Goal: Task Accomplishment & Management: Manage account settings

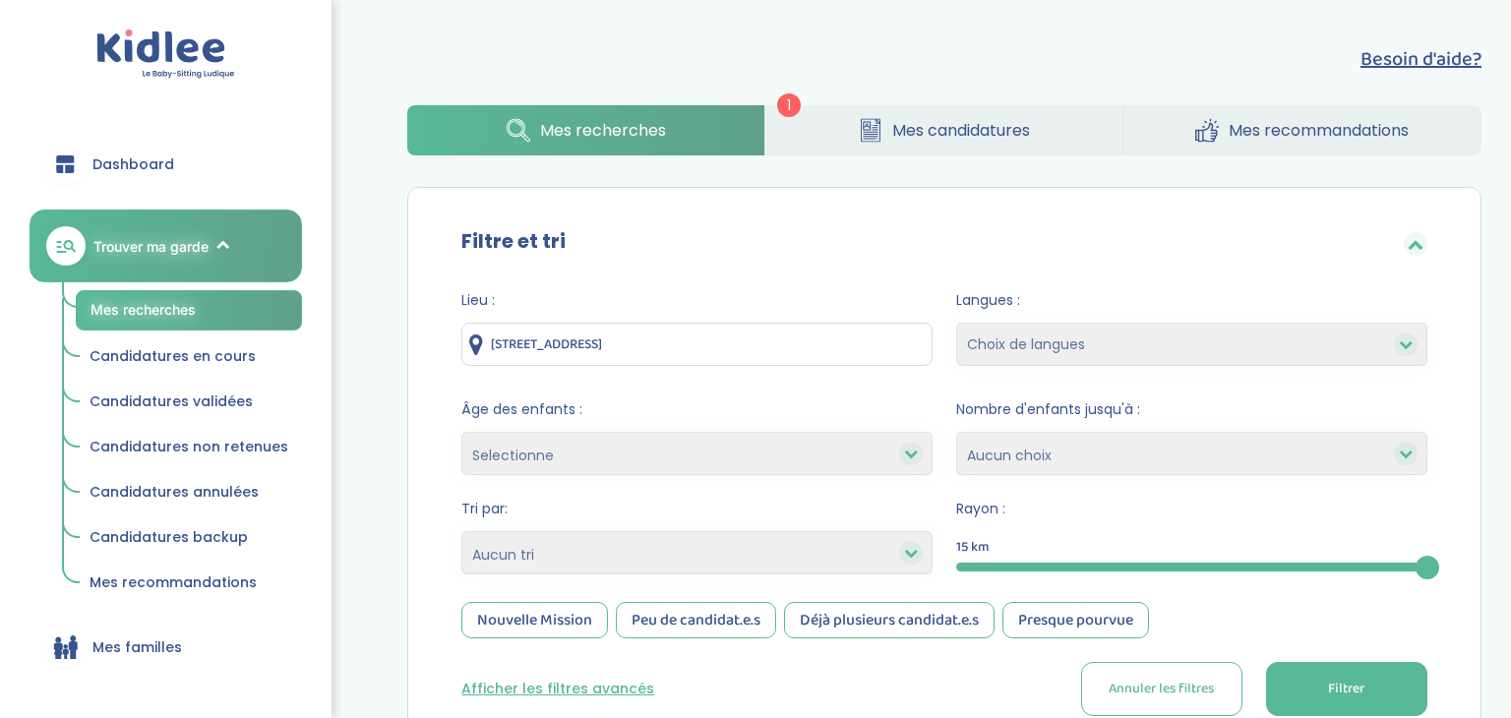
click at [851, 146] on link "Mes candidatures" at bounding box center [944, 130] width 357 height 50
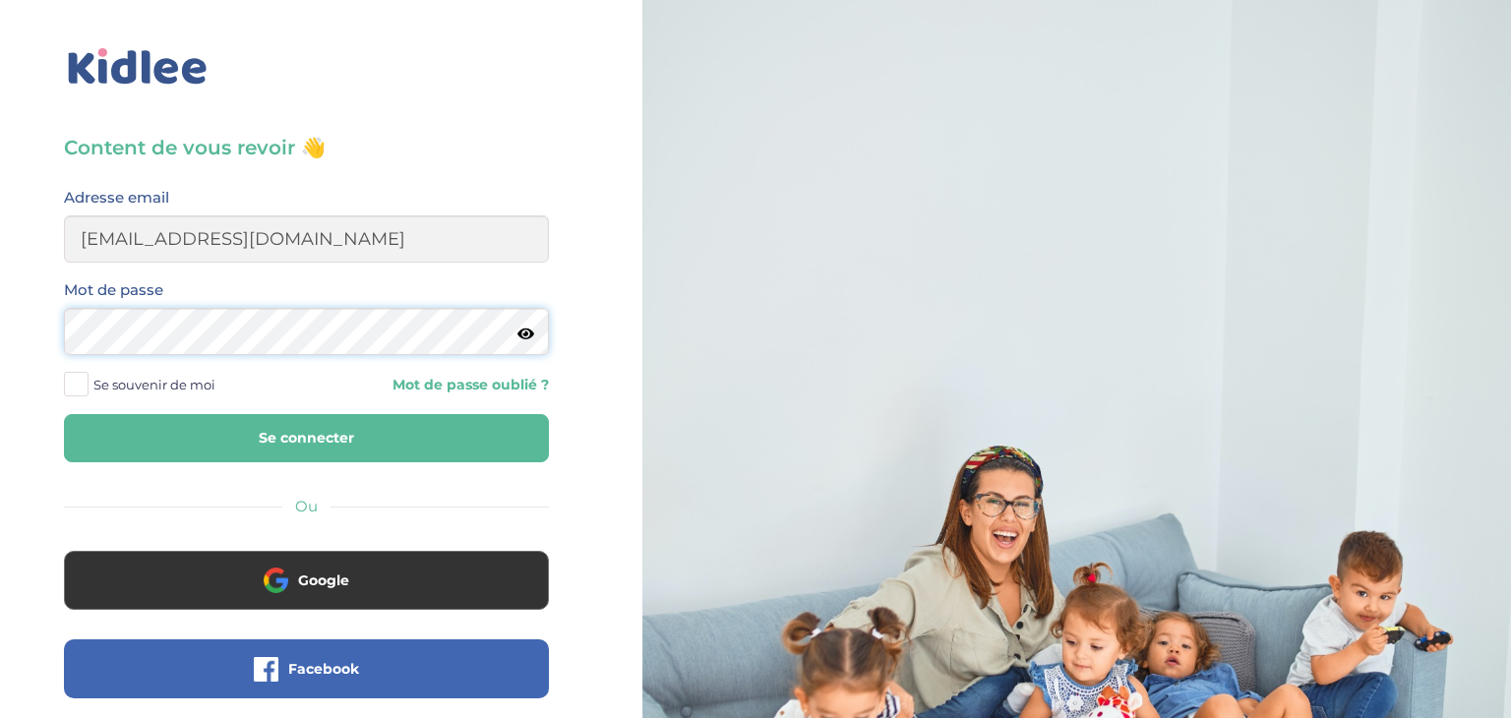
click at [64, 414] on button "Se connecter" at bounding box center [306, 438] width 485 height 48
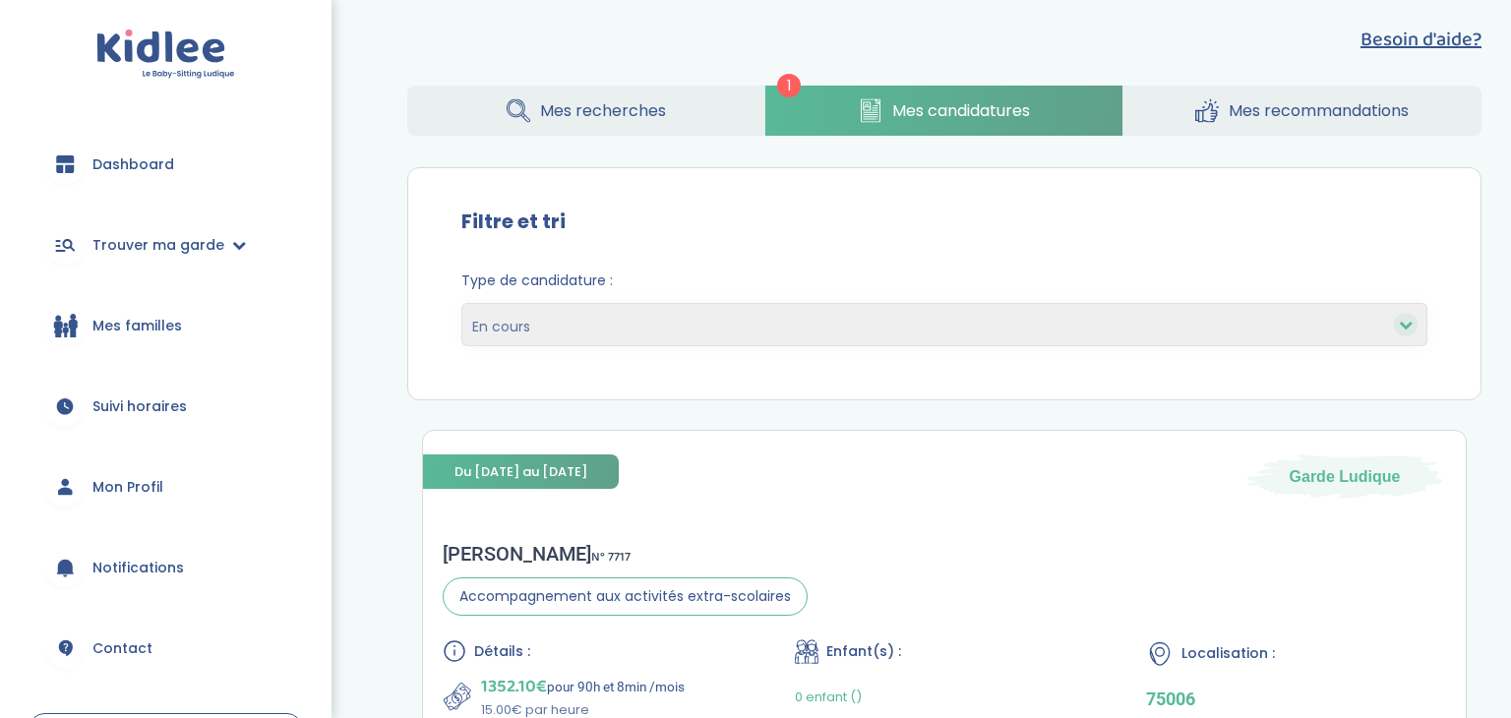
scroll to position [20, 0]
click at [887, 127] on link "Mes candidatures" at bounding box center [944, 111] width 357 height 50
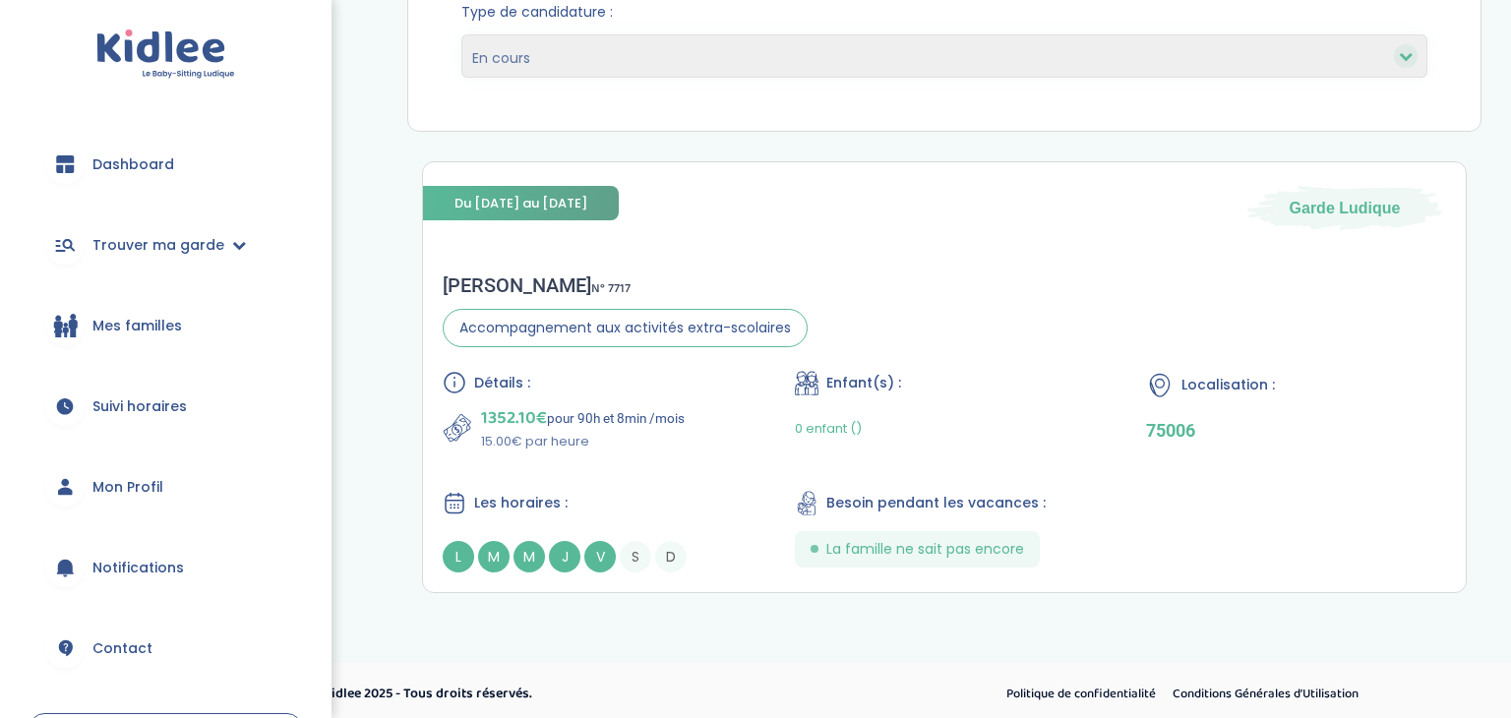
scroll to position [295, 0]
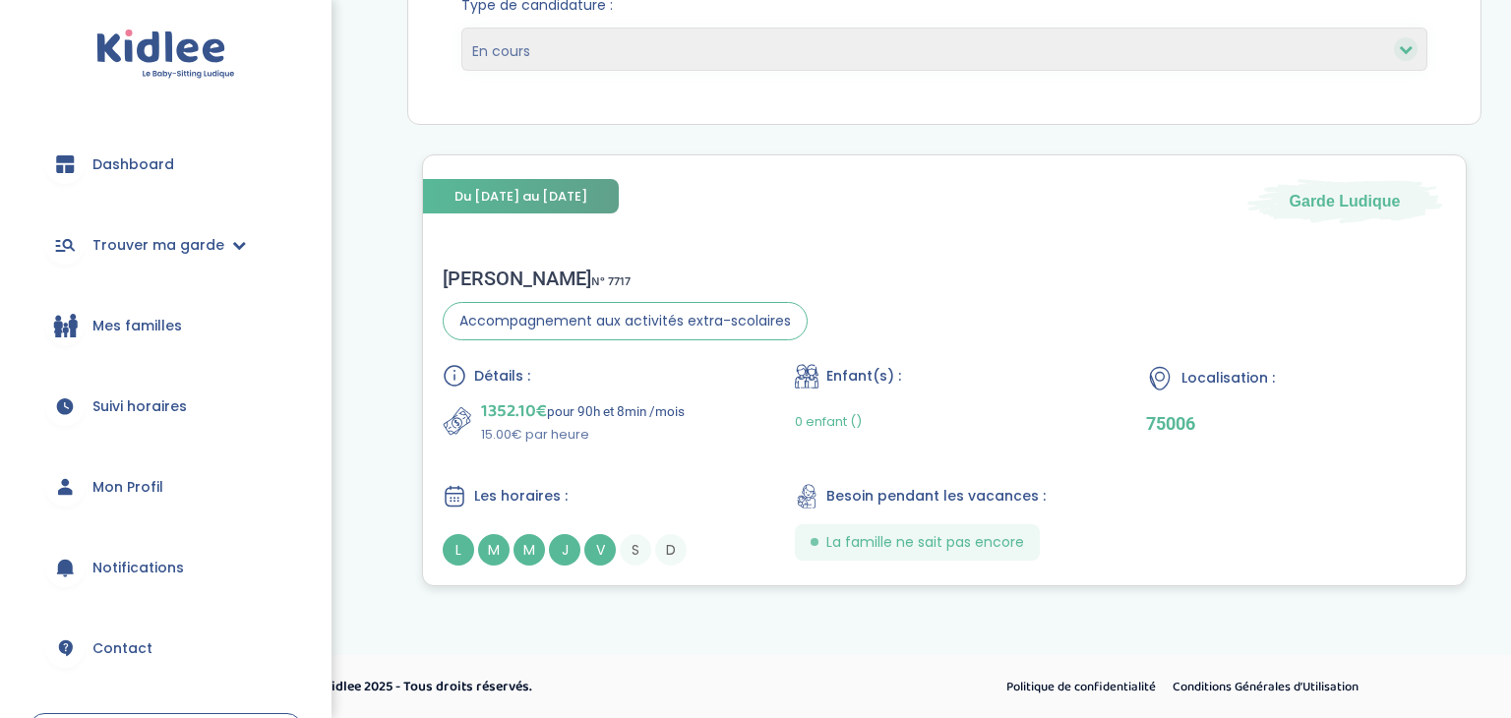
click at [923, 329] on div "[PERSON_NAME] N° 7717 Accompagnement aux activités extra-scolaires Détails : 13…" at bounding box center [944, 416] width 1043 height 339
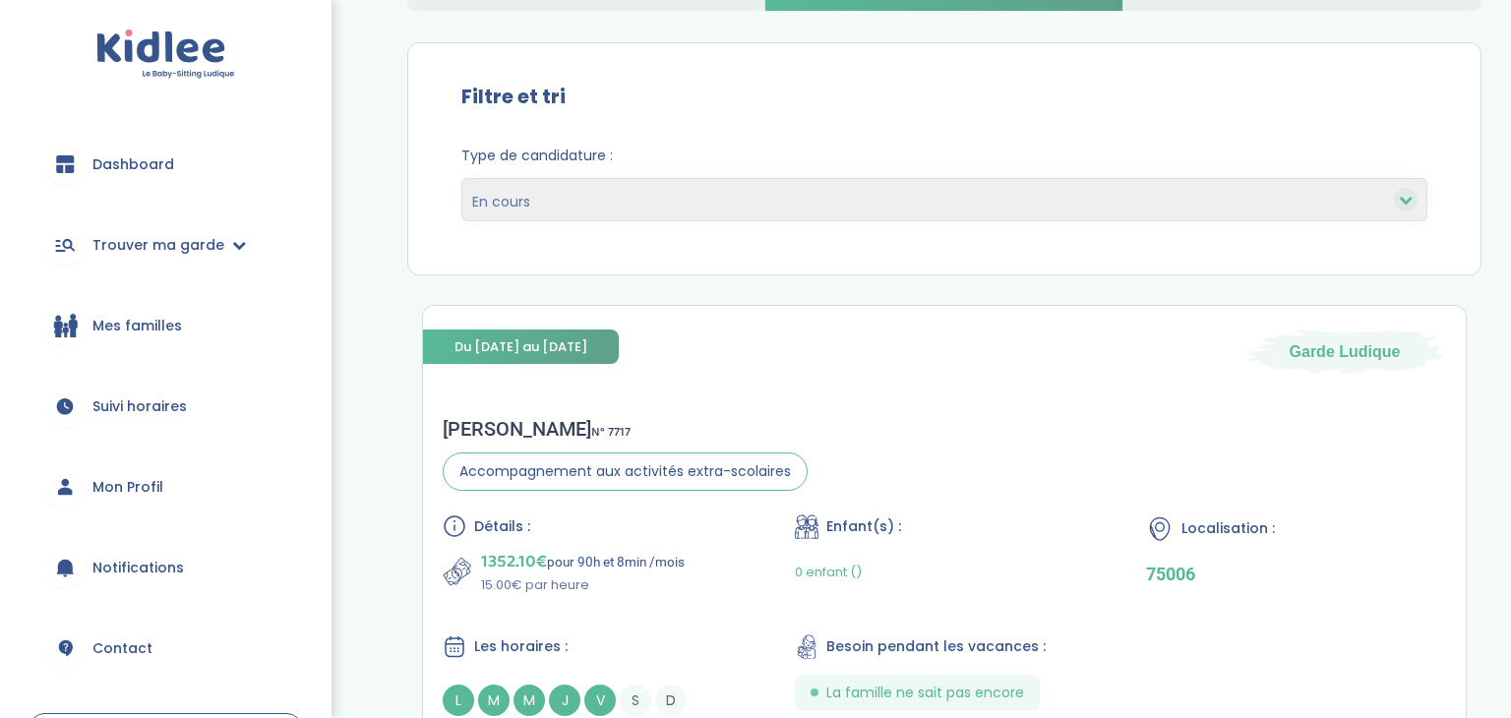
scroll to position [0, 0]
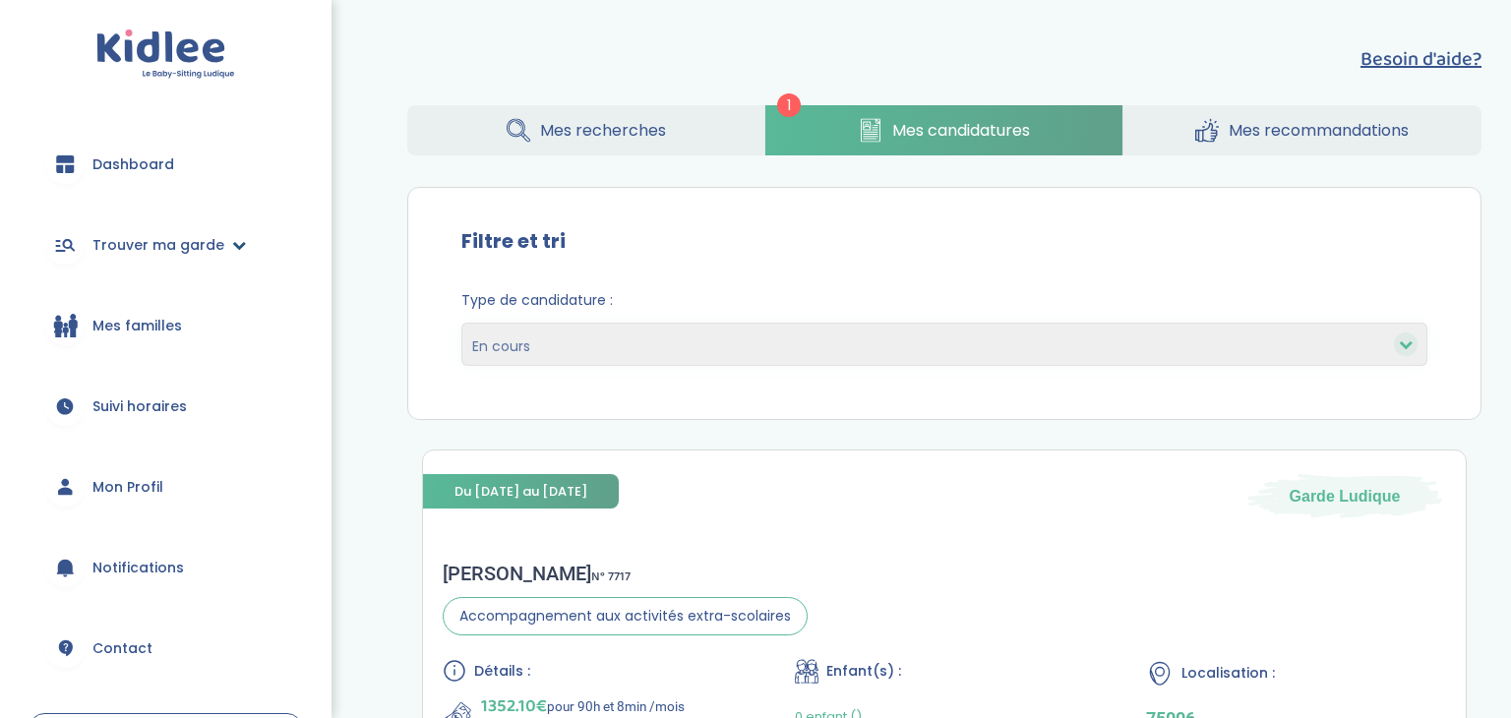
click at [124, 241] on span "Trouver ma garde" at bounding box center [158, 245] width 132 height 21
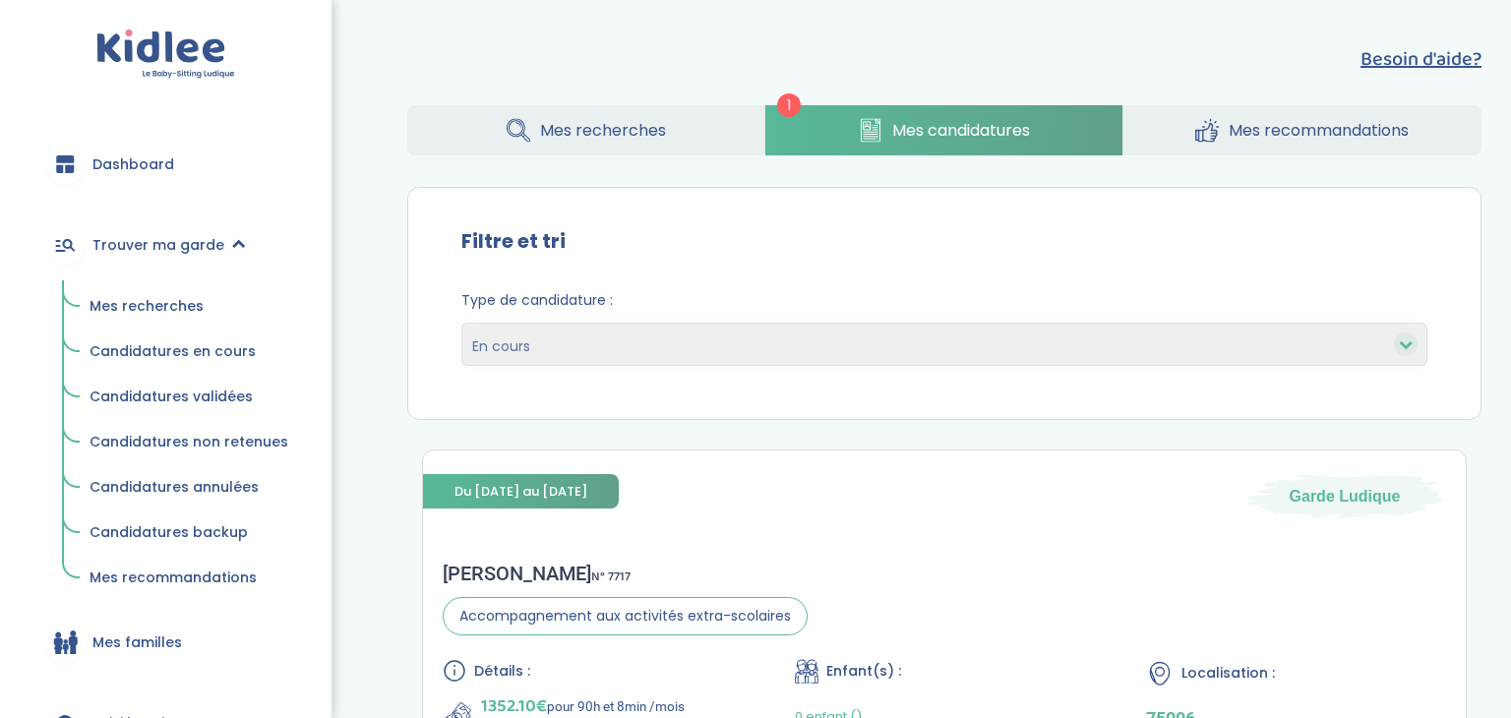
click at [117, 301] on span "Mes recherches" at bounding box center [147, 306] width 114 height 20
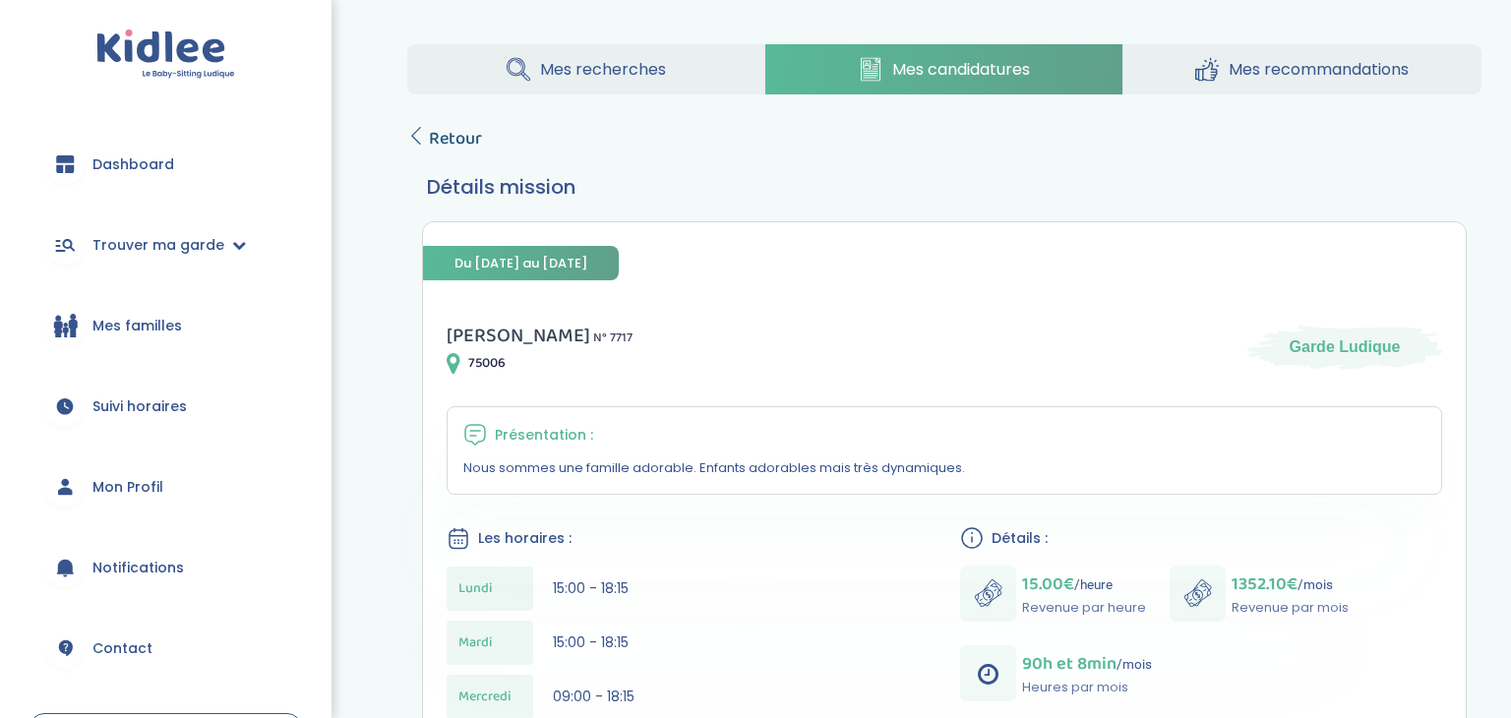
click at [413, 132] on icon at bounding box center [416, 136] width 18 height 18
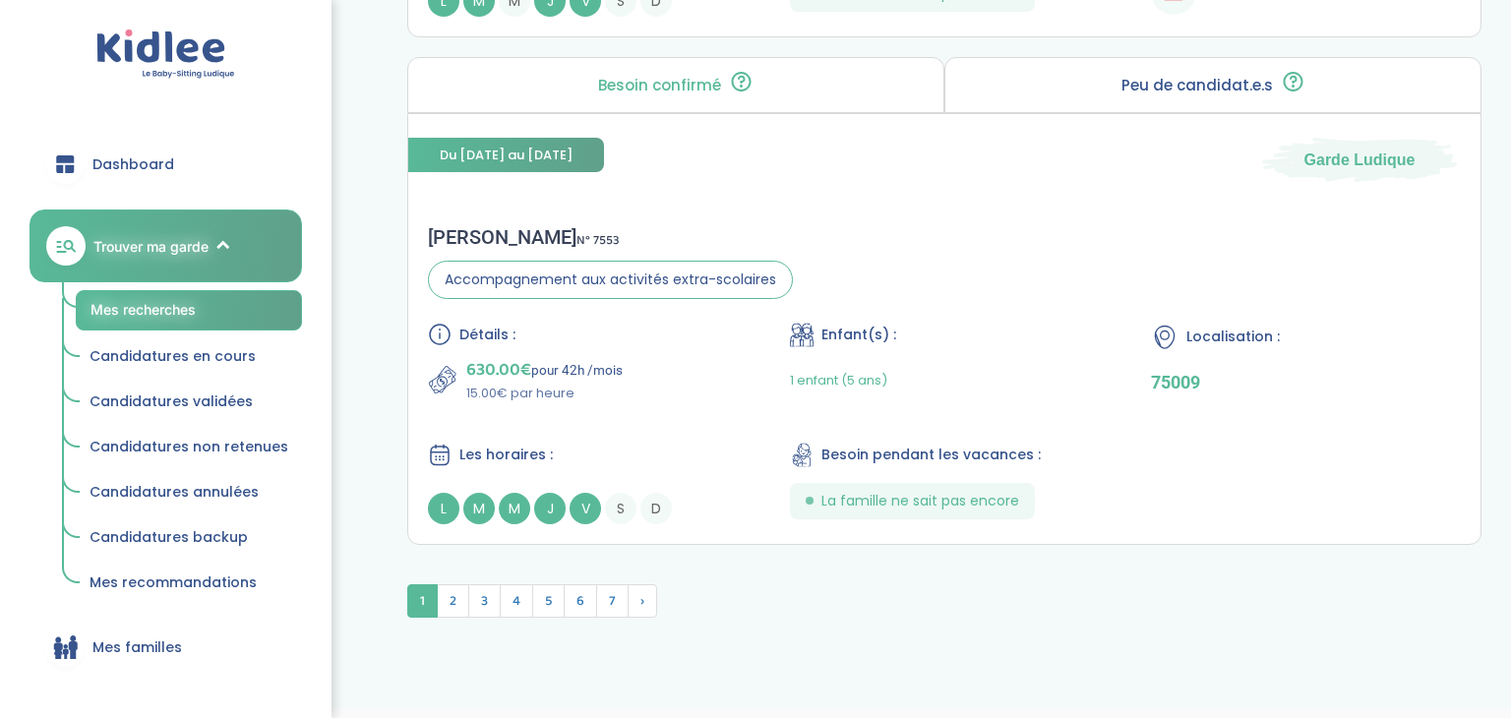
scroll to position [5392, 0]
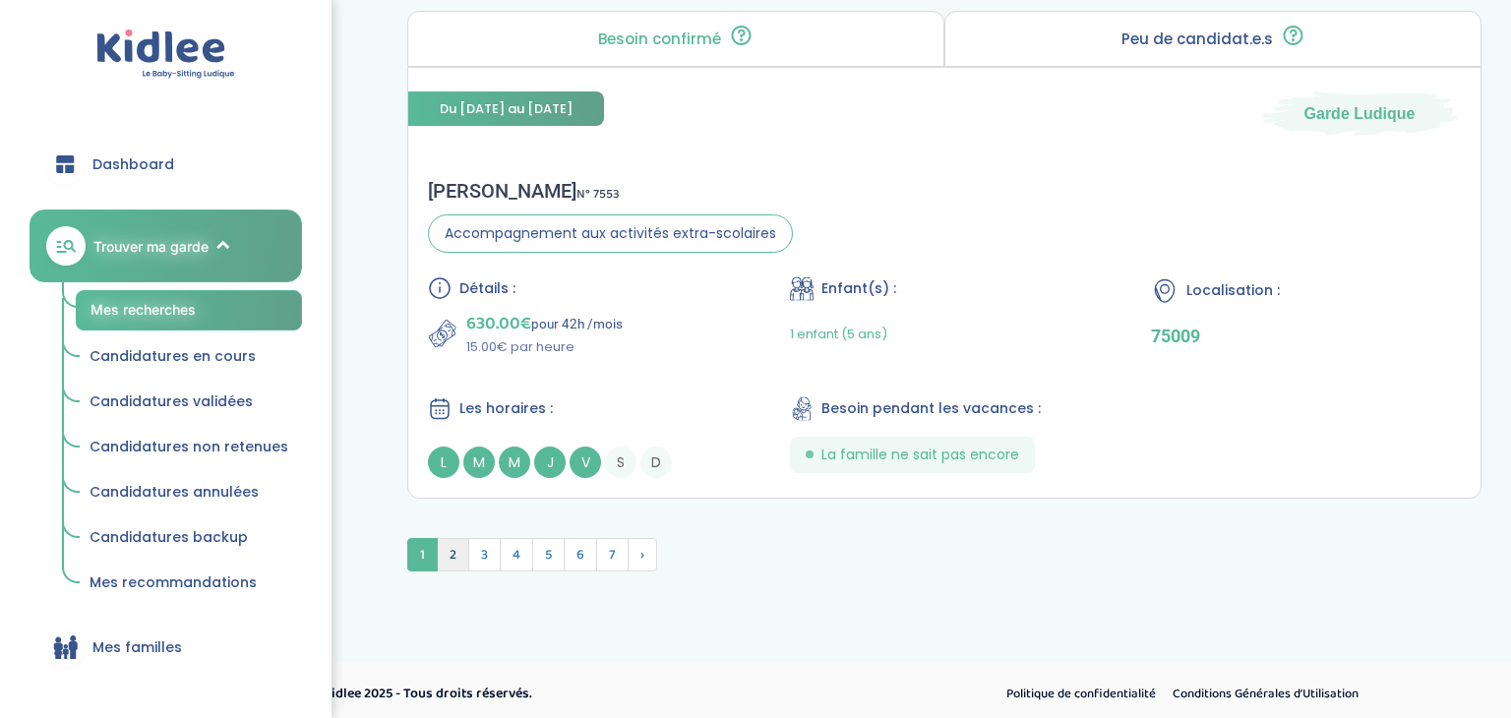
click at [445, 548] on span "2" at bounding box center [453, 554] width 32 height 33
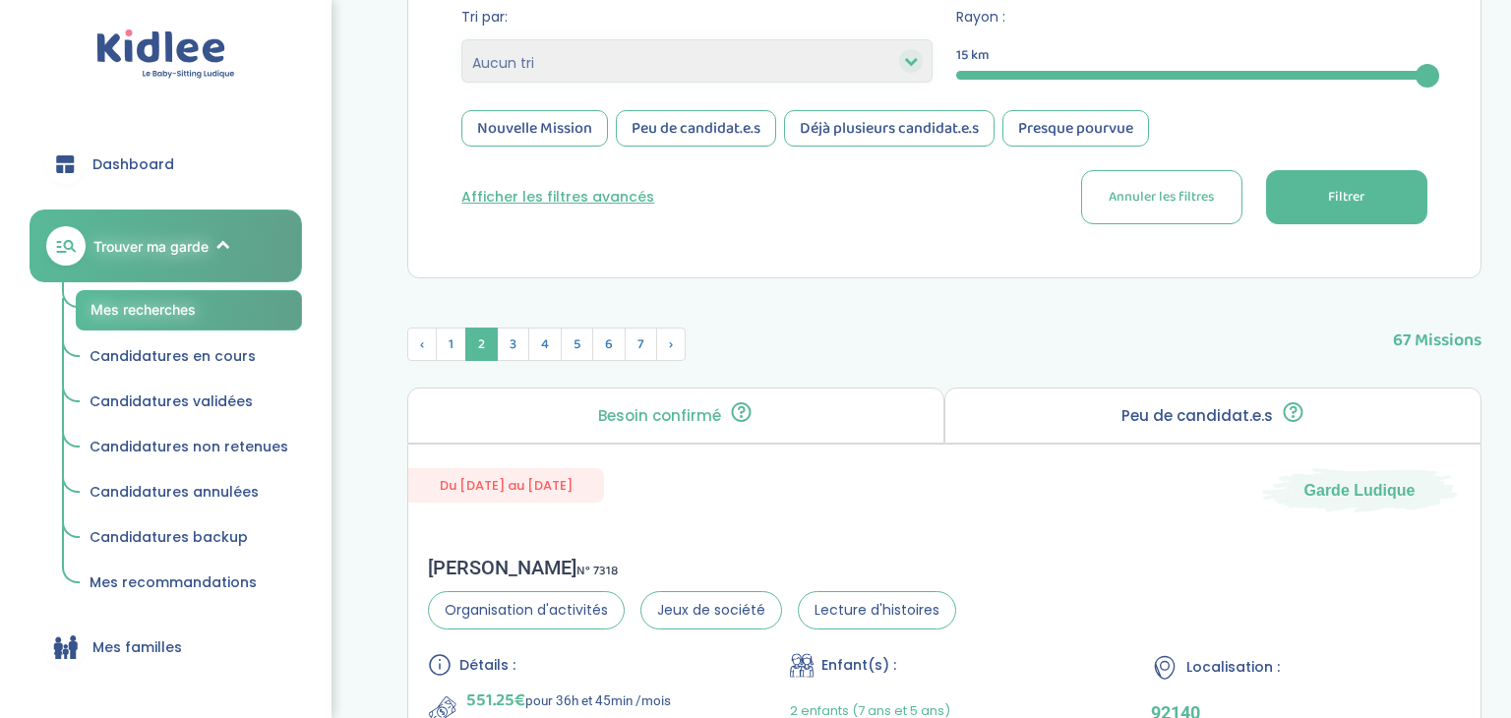
scroll to position [468, 0]
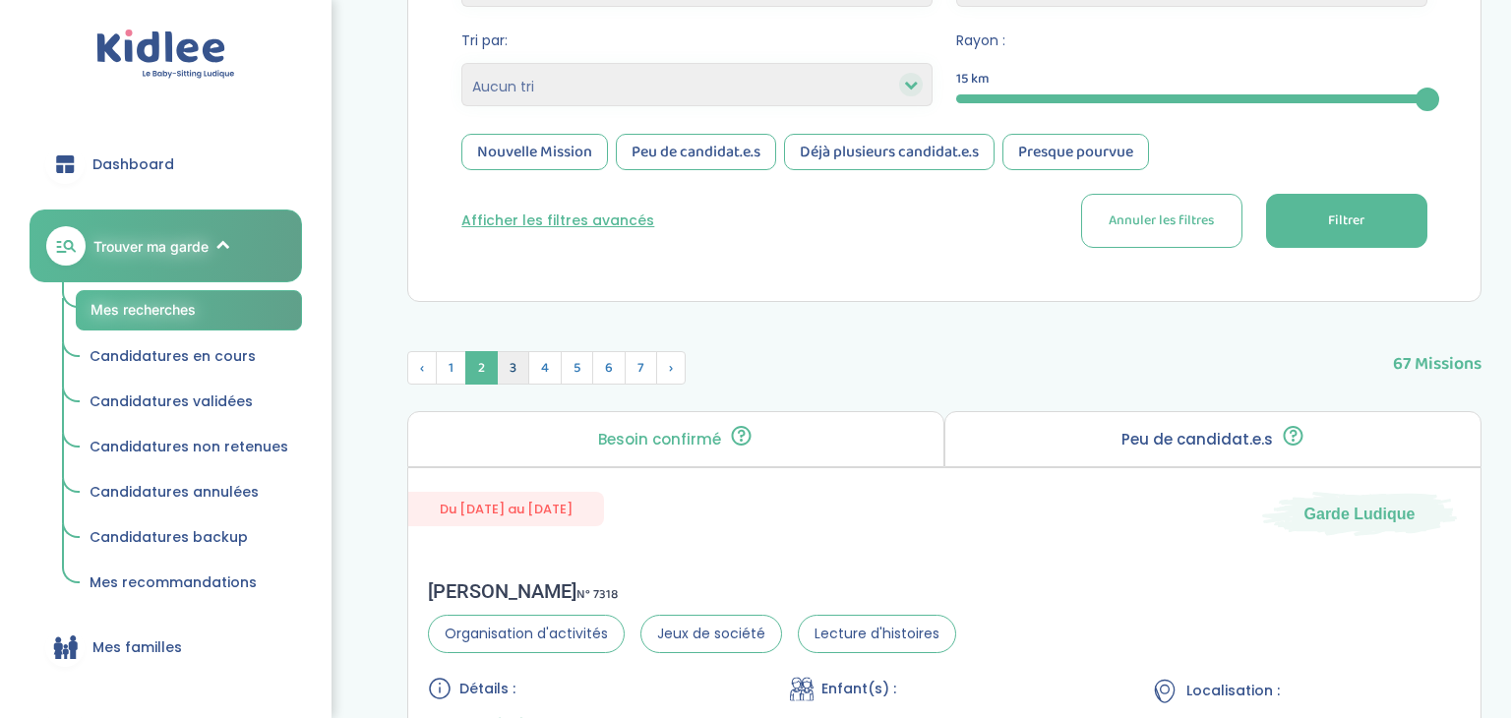
click at [521, 368] on span "3" at bounding box center [513, 367] width 32 height 33
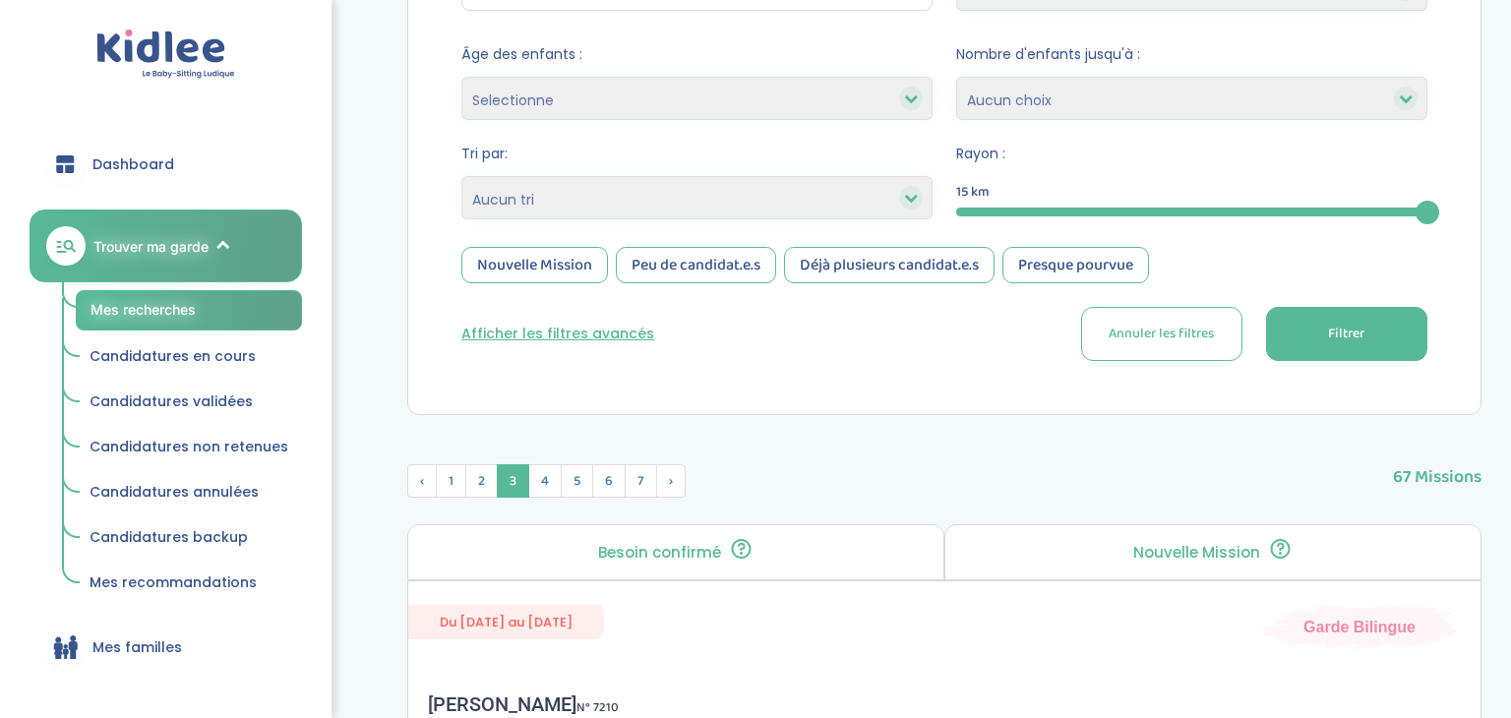
scroll to position [358, 0]
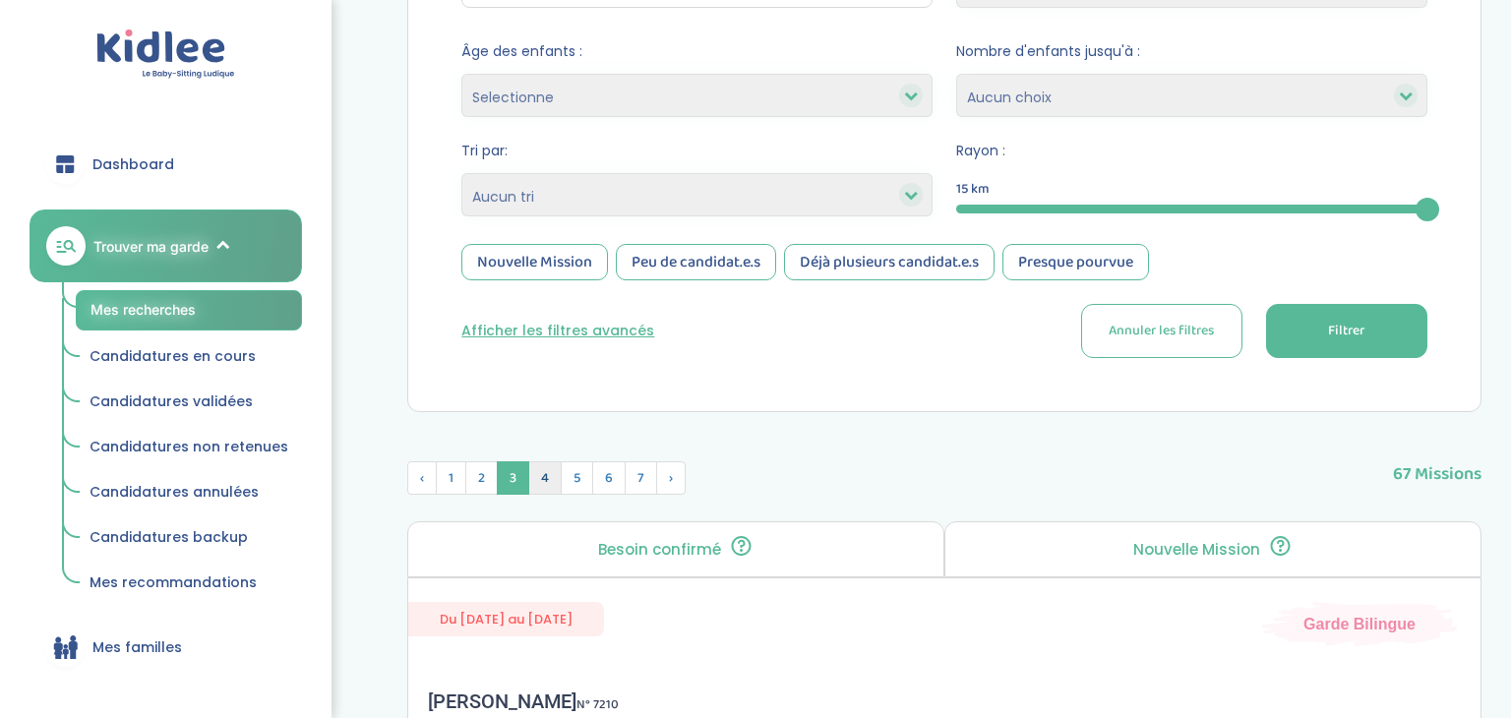
click at [541, 484] on span "4" at bounding box center [544, 478] width 33 height 33
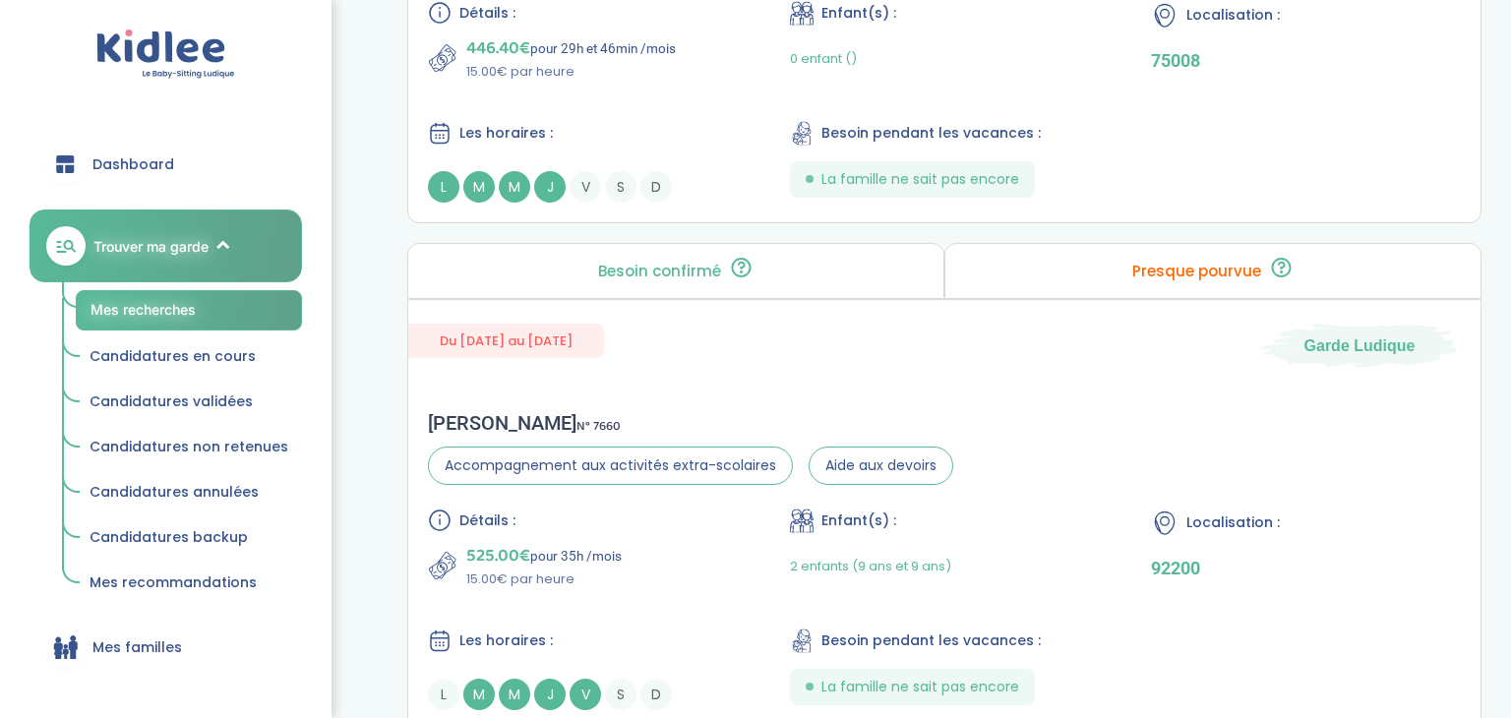
scroll to position [5388, 0]
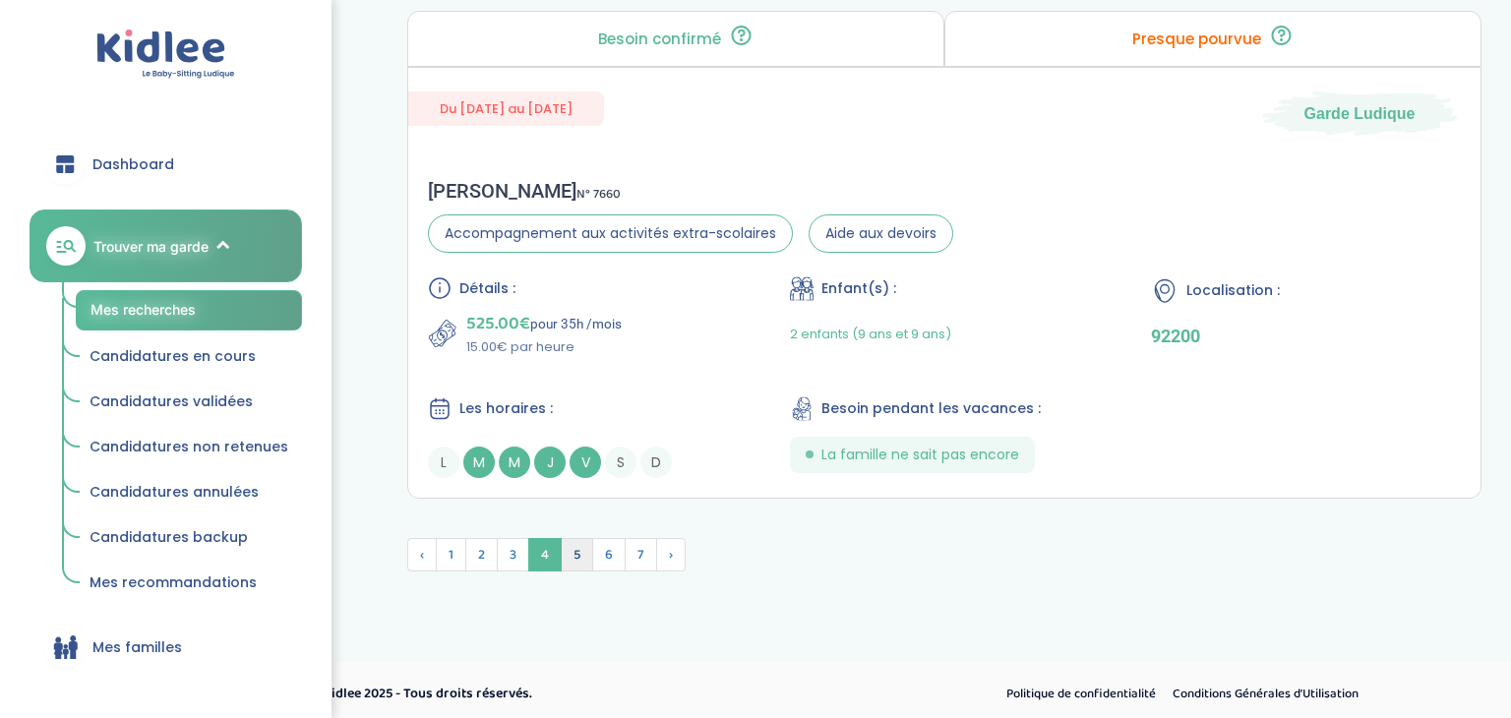
click at [570, 549] on span "5" at bounding box center [577, 554] width 32 height 33
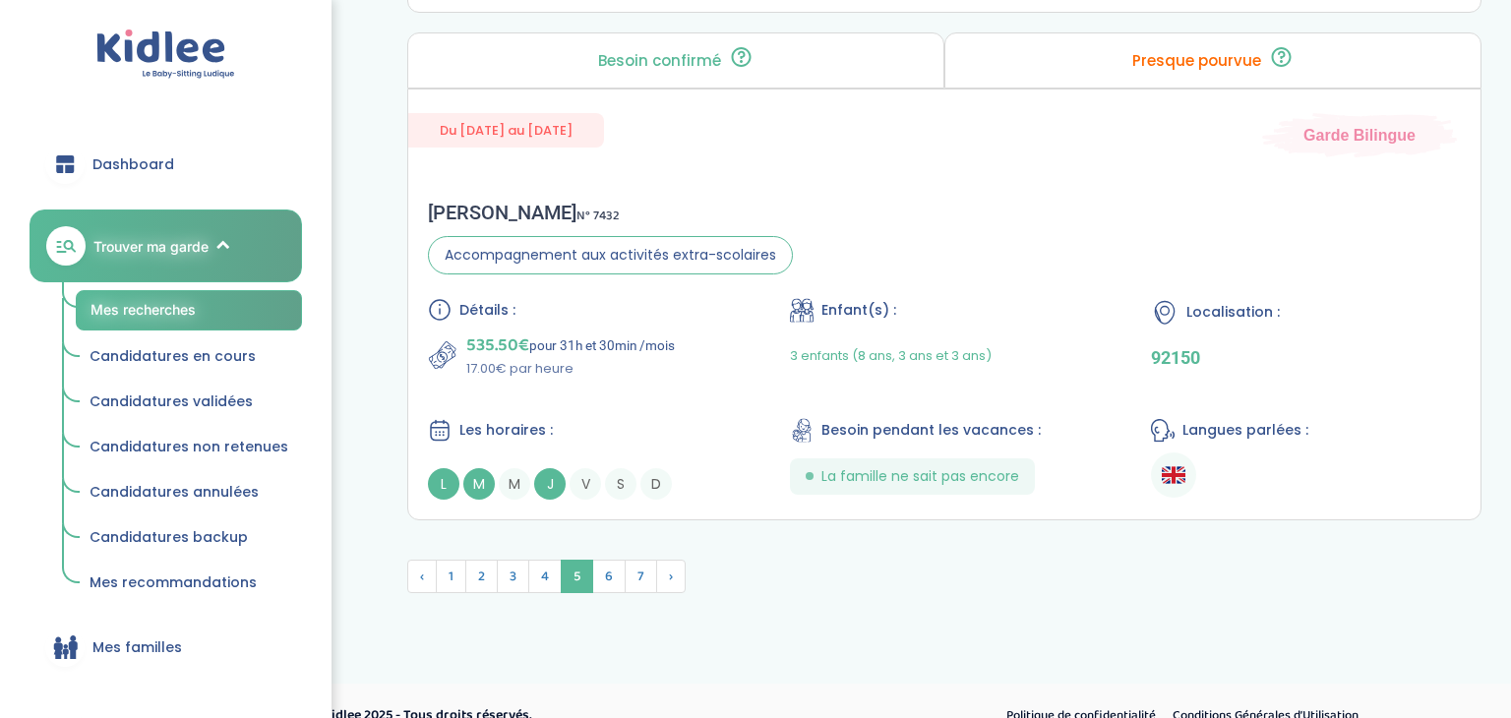
scroll to position [5479, 0]
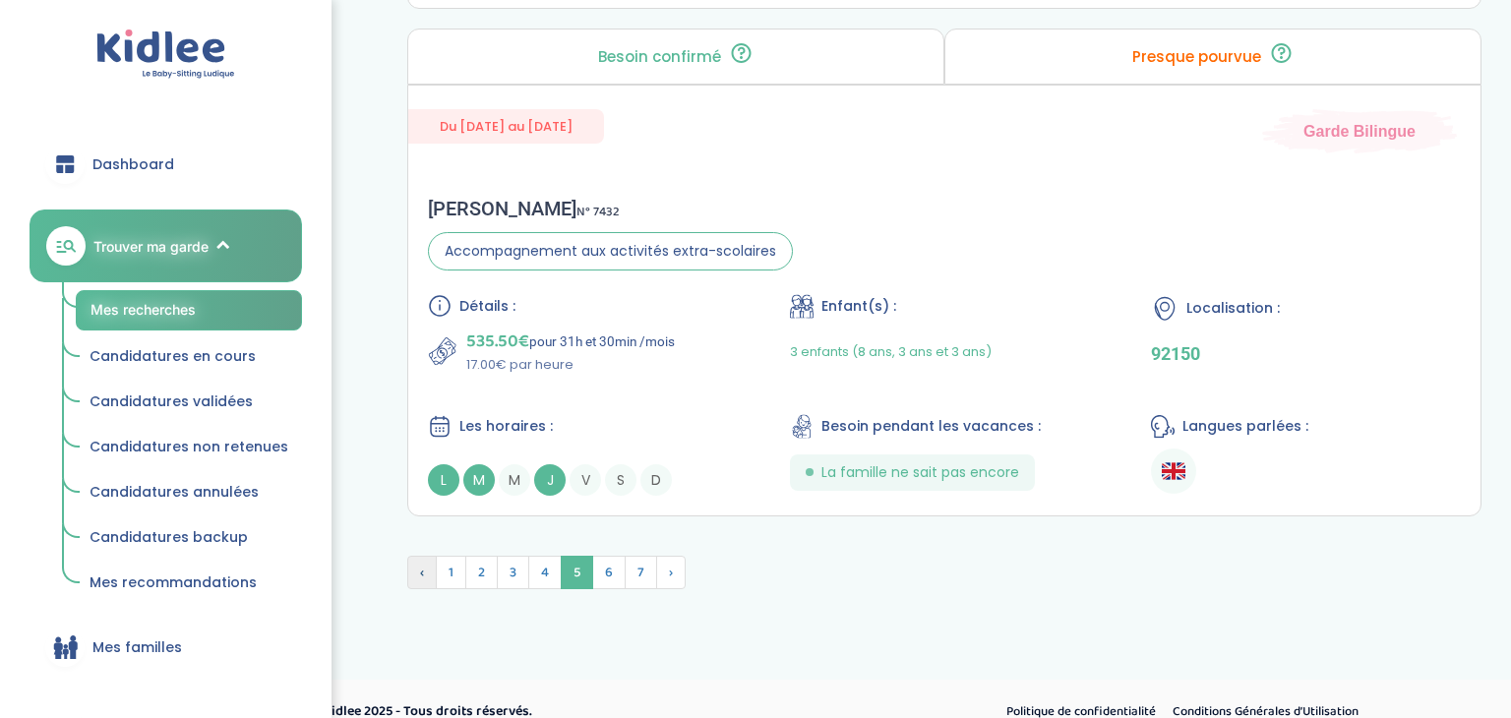
click at [414, 566] on span "‹" at bounding box center [422, 572] width 30 height 33
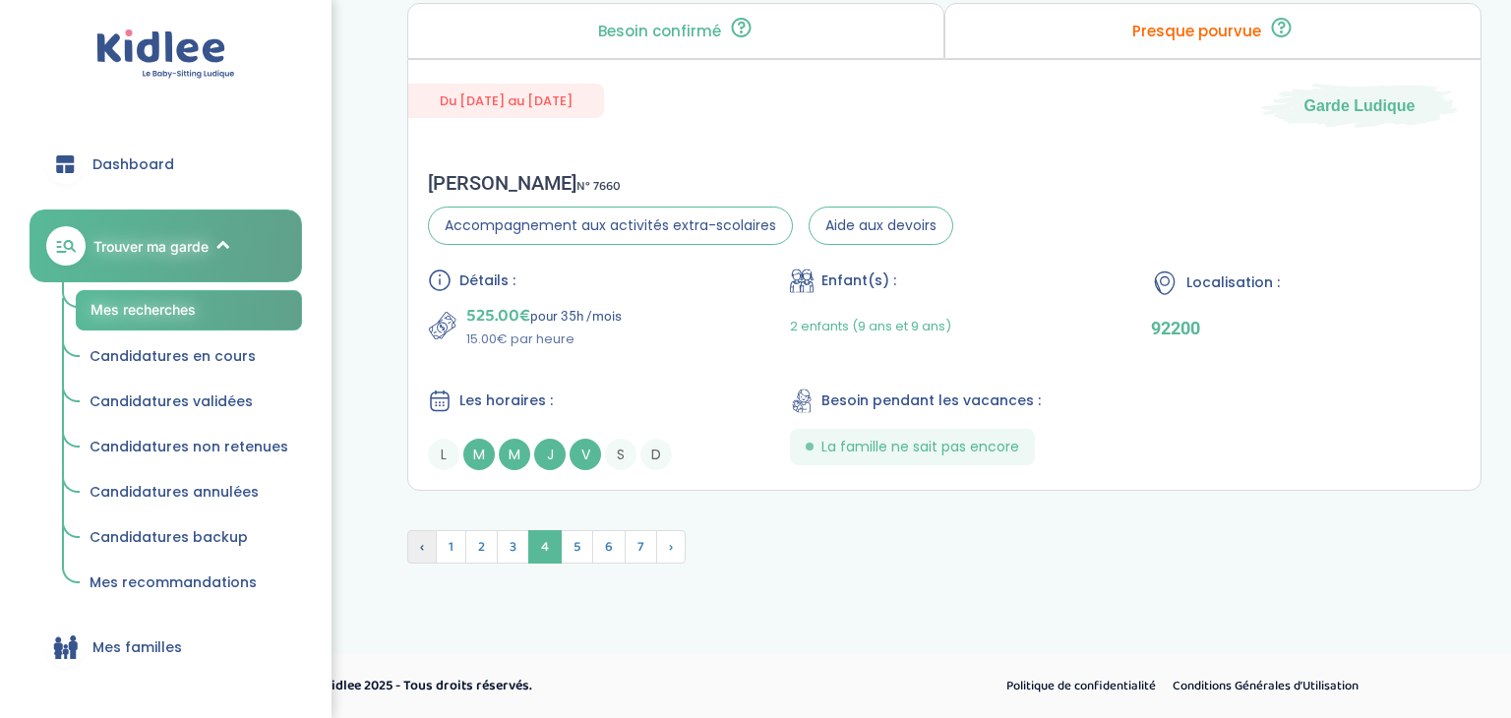
scroll to position [5388, 0]
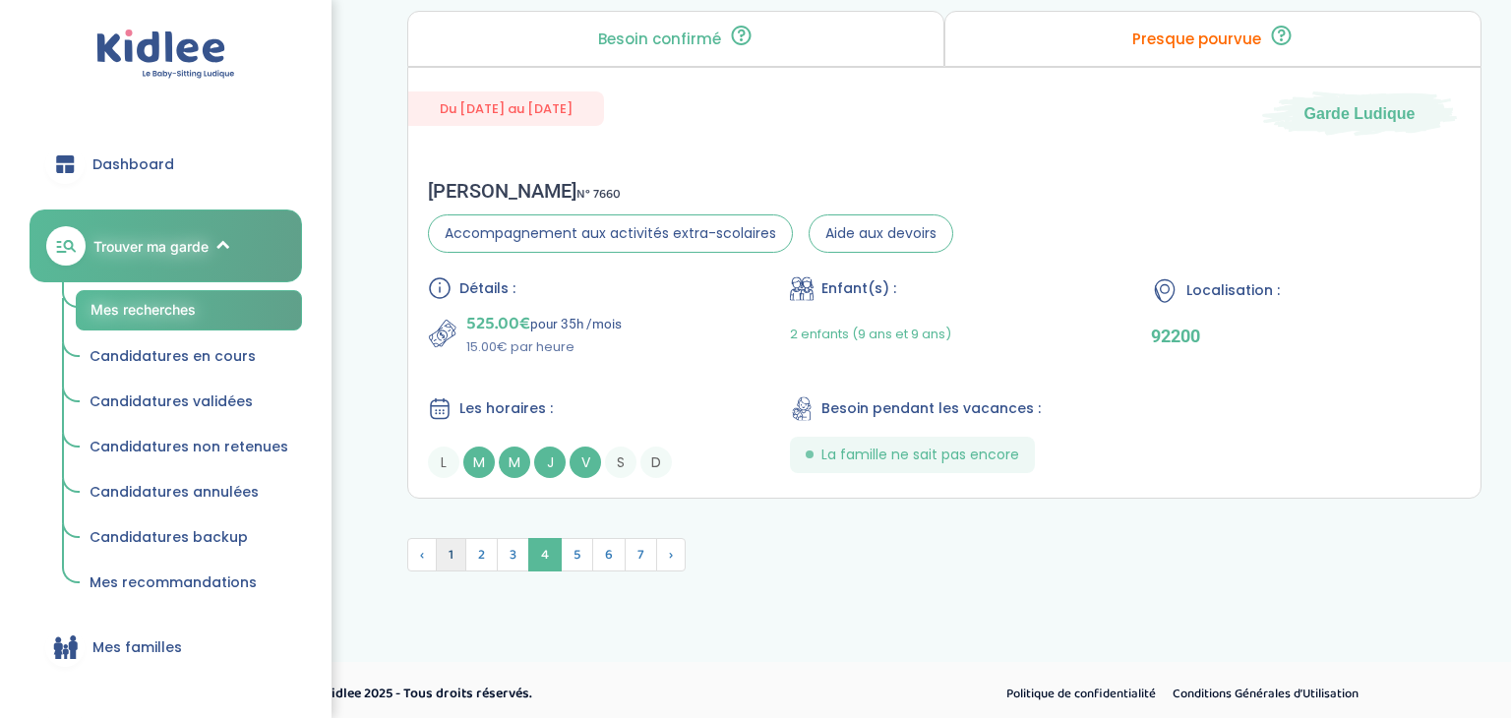
click at [449, 551] on span "1" at bounding box center [451, 554] width 31 height 33
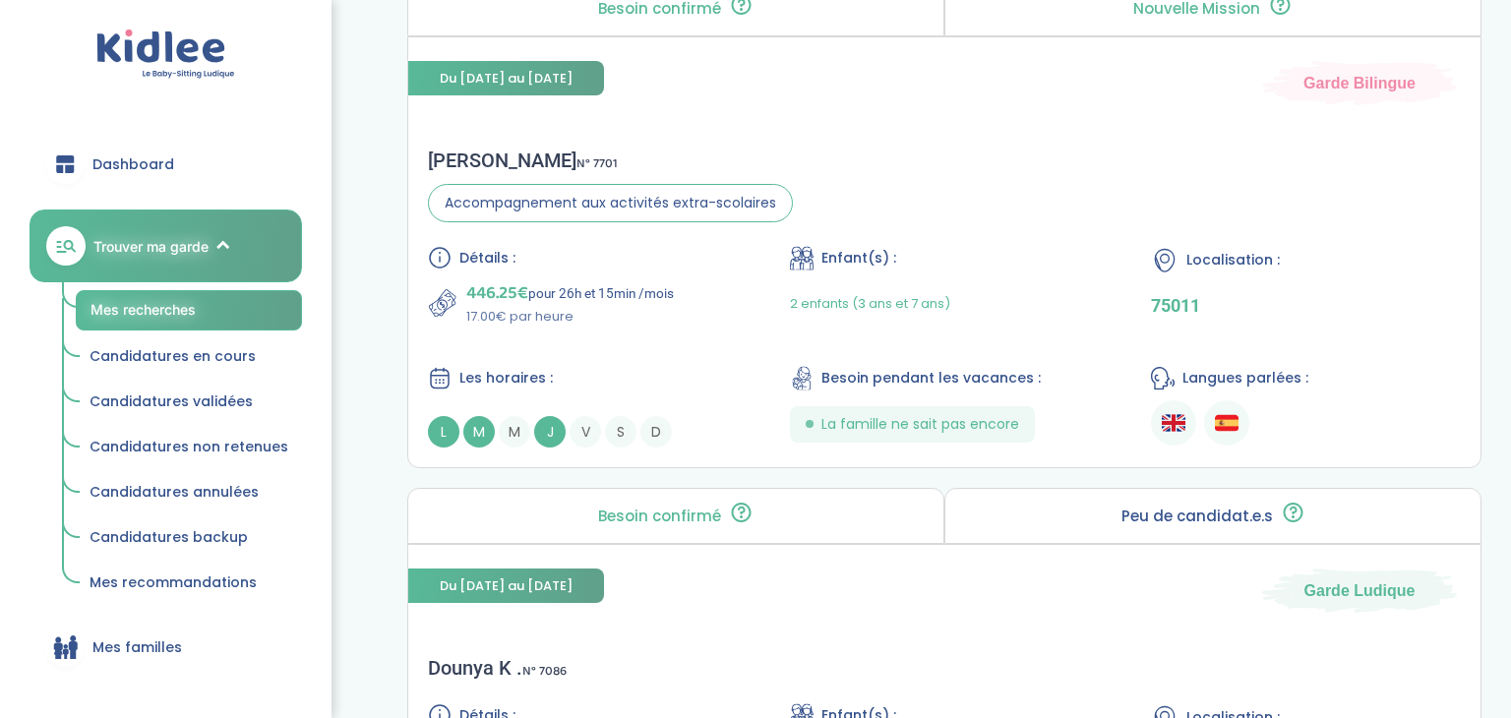
scroll to position [0, 0]
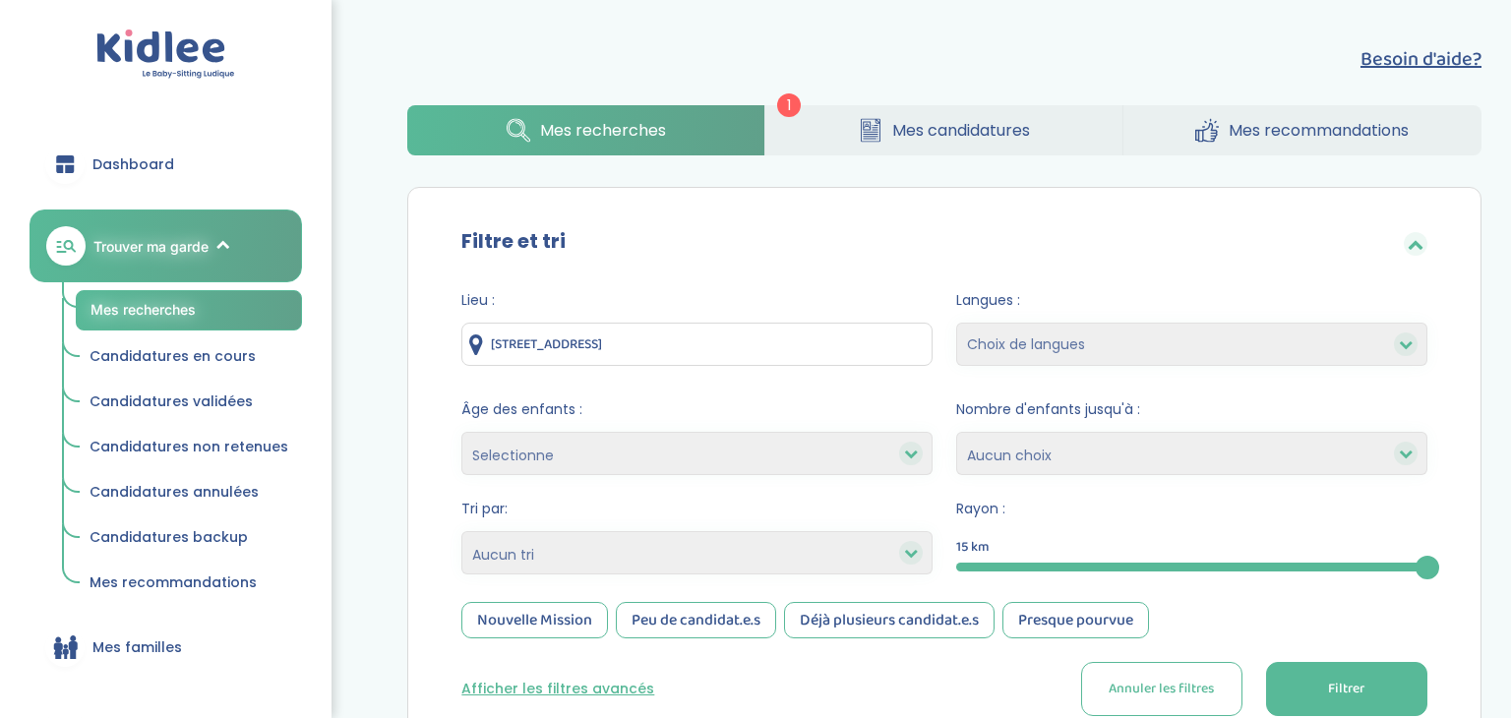
click at [999, 118] on span "Mes candidatures" at bounding box center [962, 130] width 138 height 25
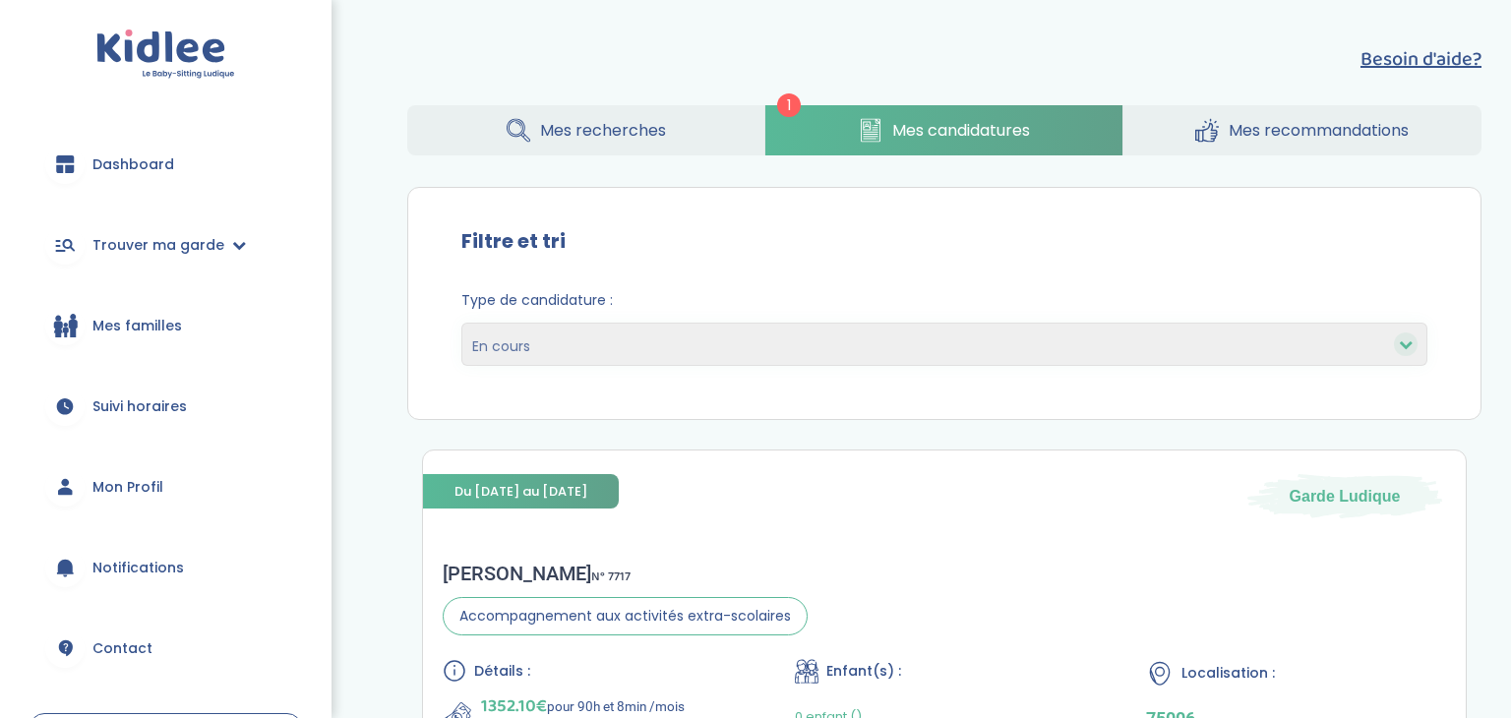
click at [126, 486] on span "Mon Profil" at bounding box center [127, 487] width 71 height 21
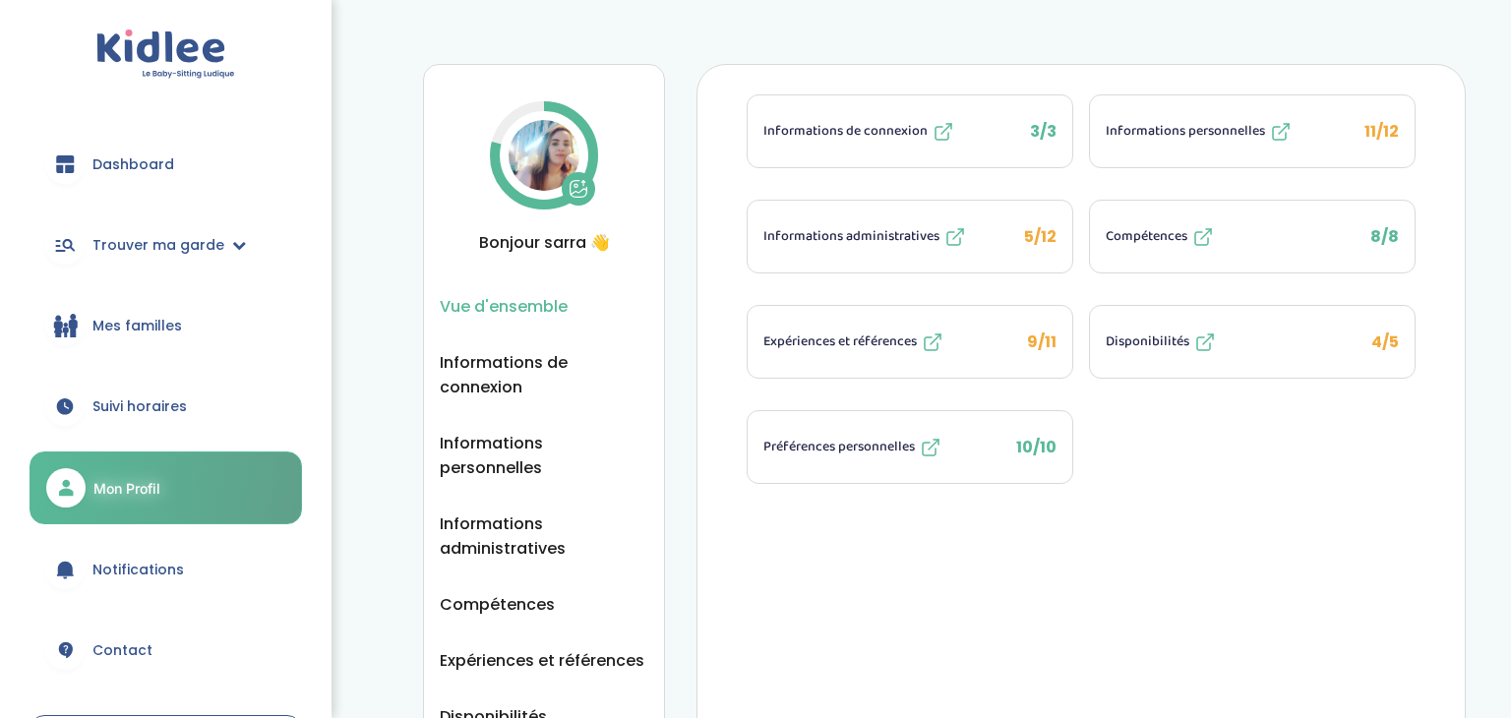
click at [1262, 364] on button "Disponibilités 4/5" at bounding box center [1252, 342] width 325 height 72
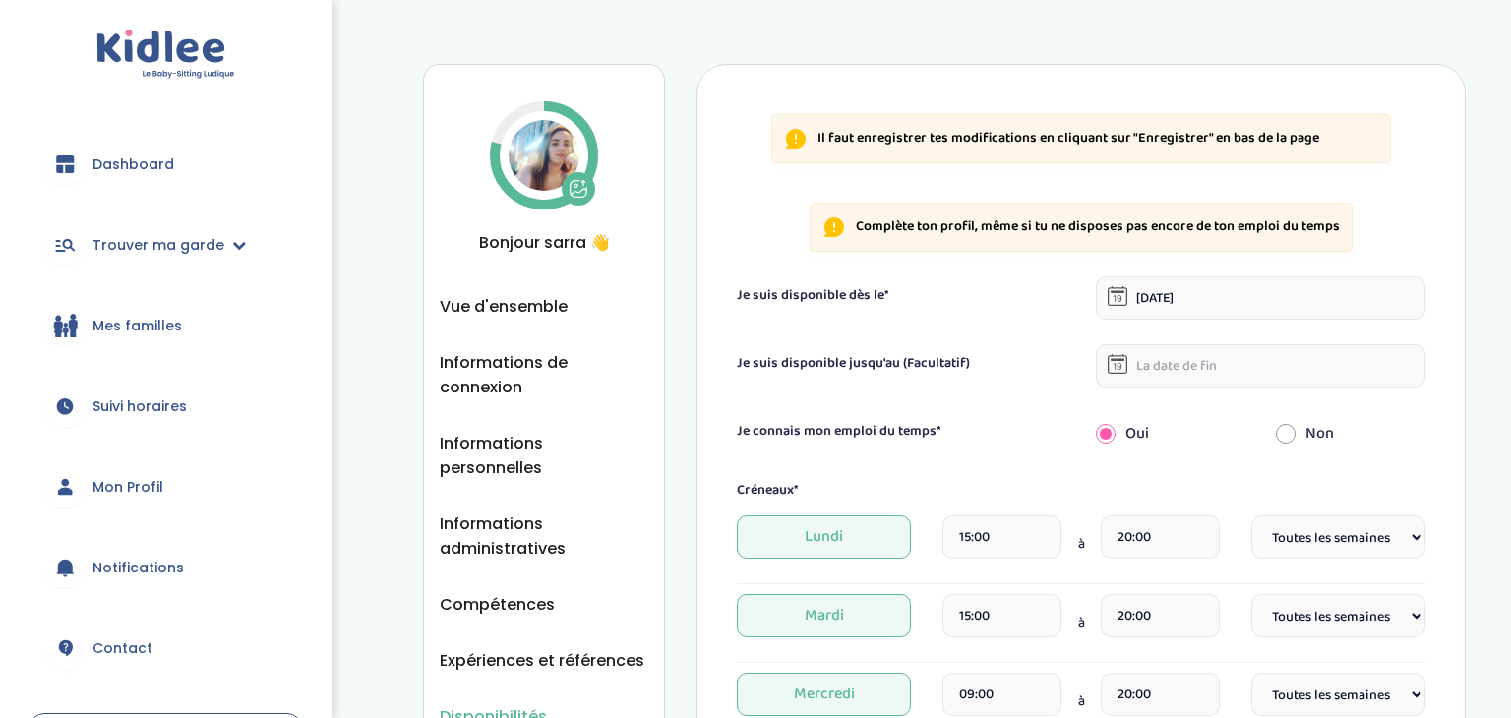
select select "1"
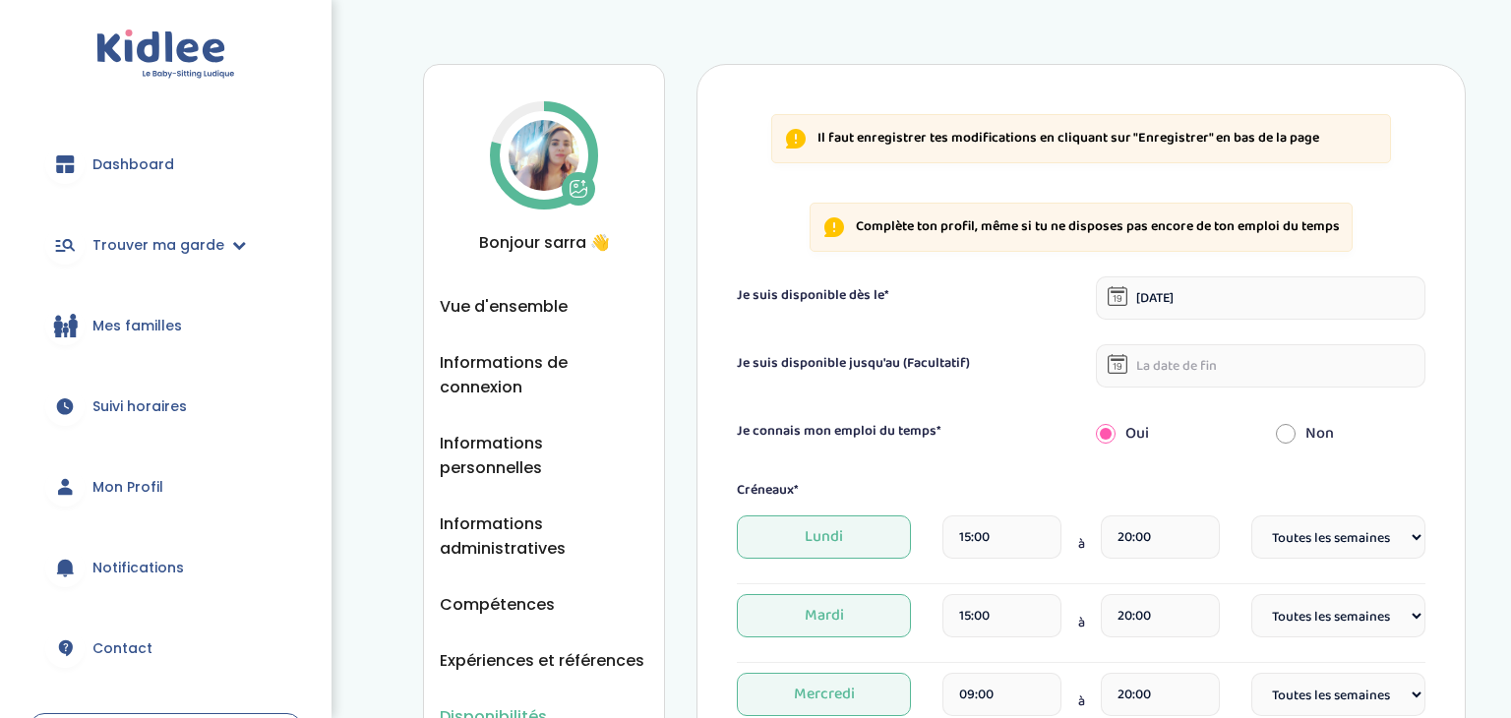
select select "1"
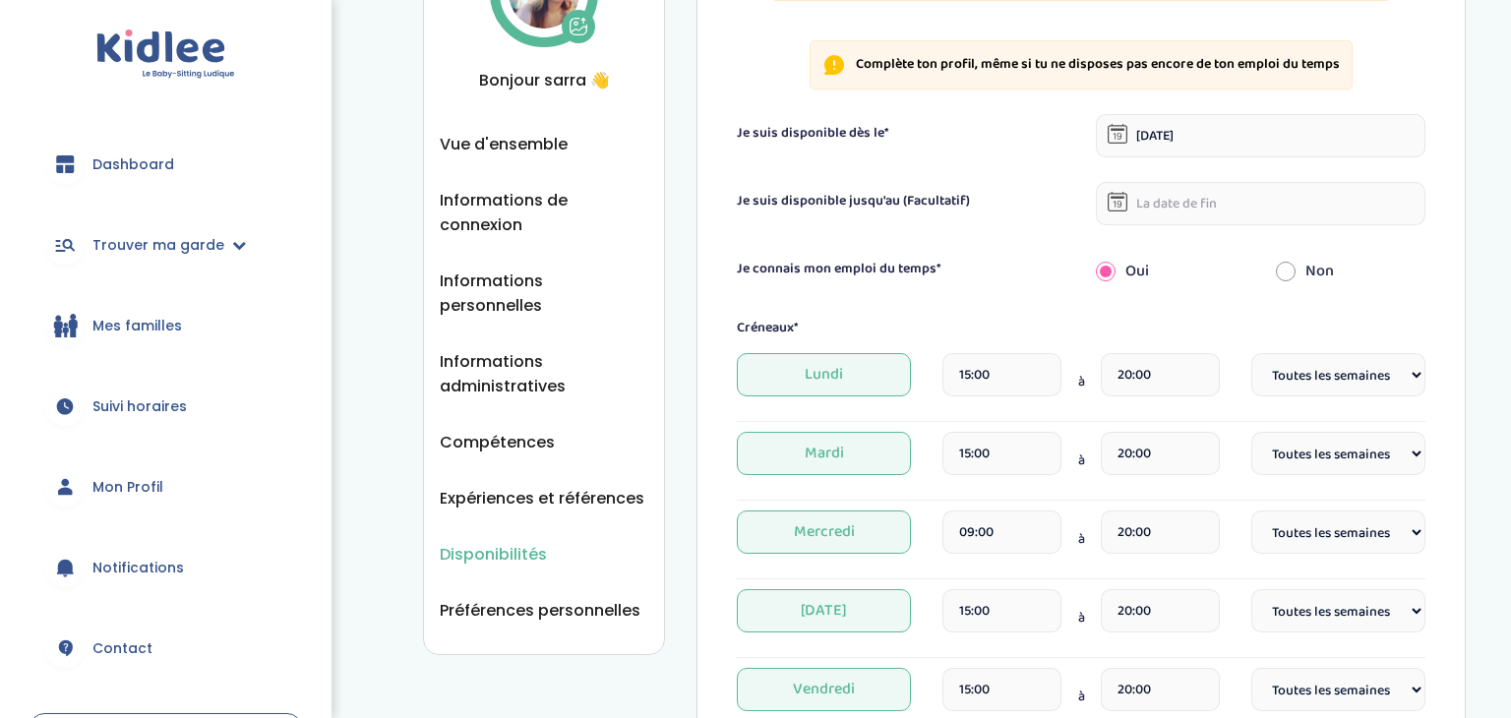
scroll to position [161, 0]
click at [807, 370] on span "Lundi" at bounding box center [824, 375] width 174 height 43
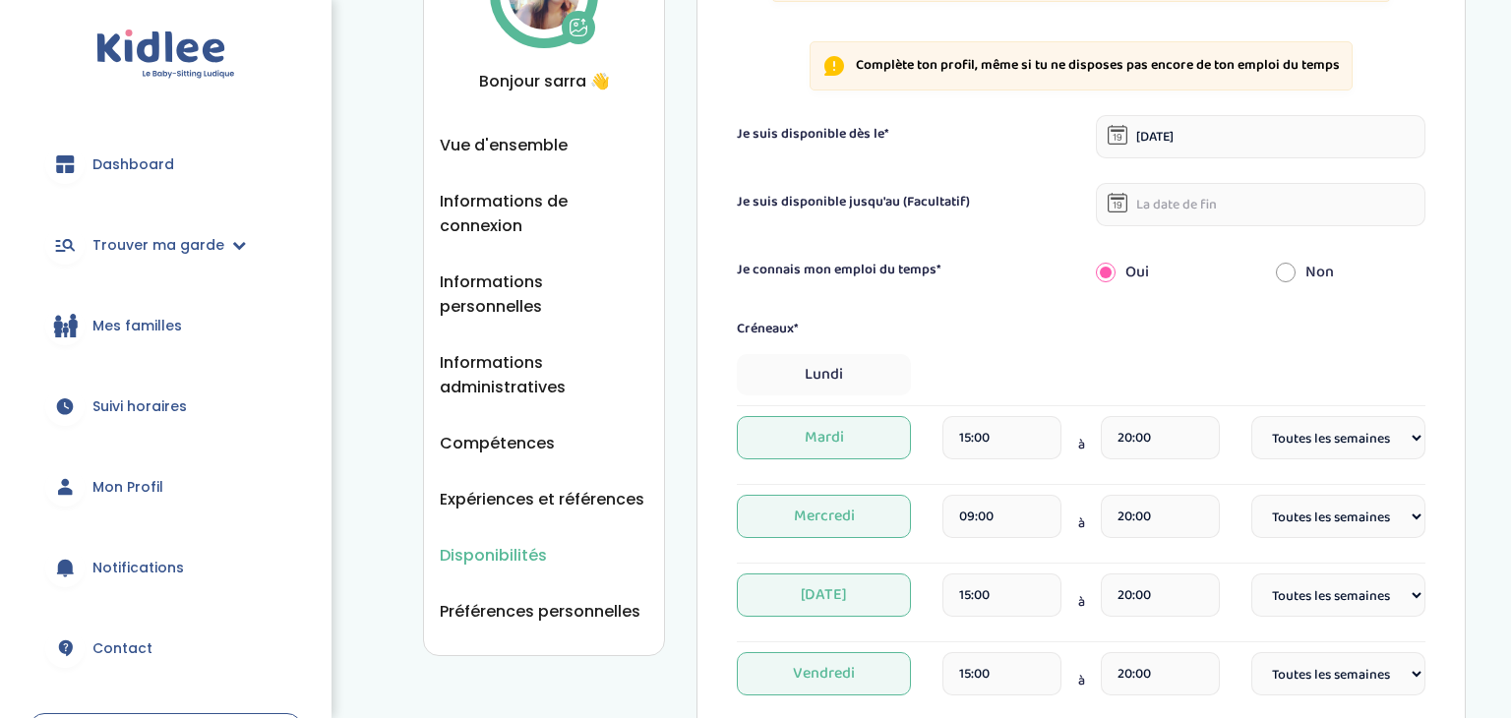
click at [801, 435] on span "Mardi" at bounding box center [824, 437] width 174 height 43
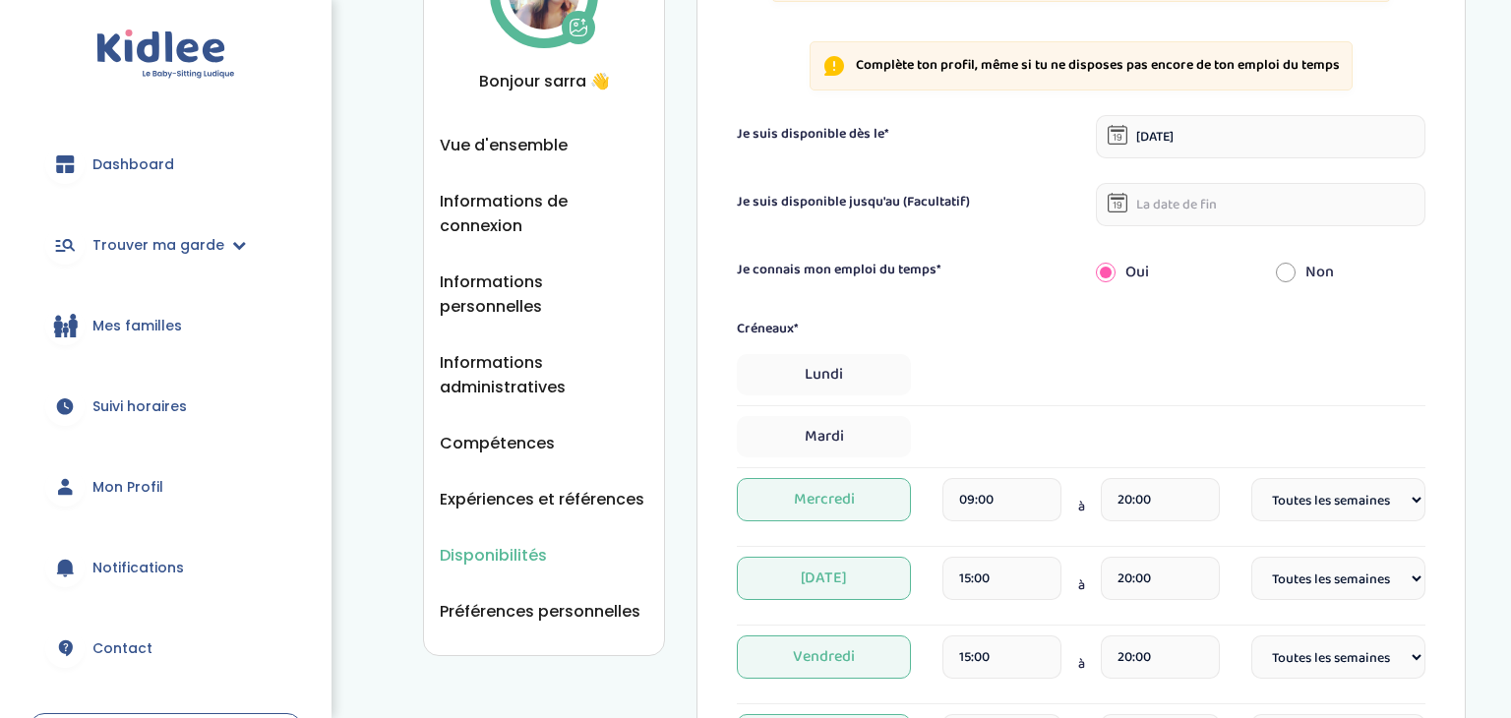
click at [801, 483] on span "Mercredi" at bounding box center [824, 499] width 174 height 43
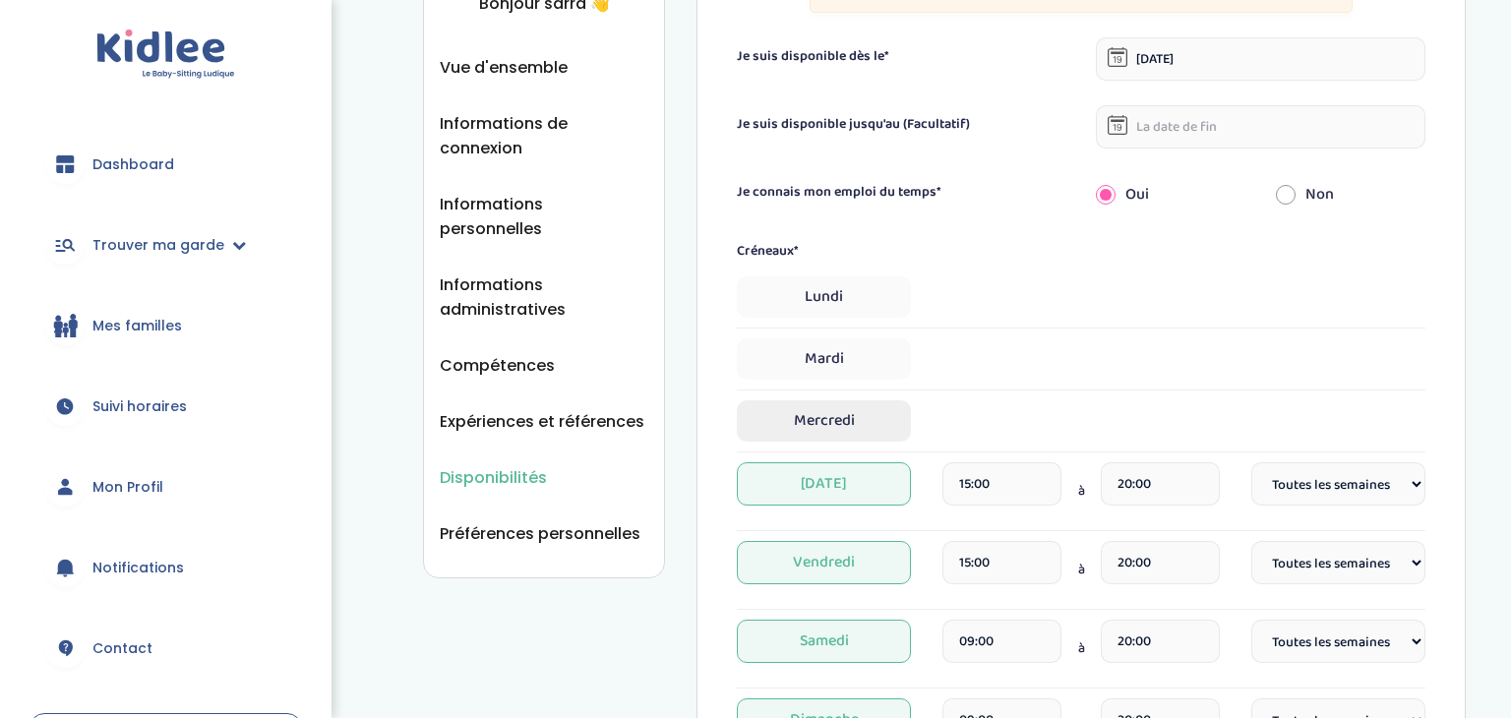
scroll to position [243, 0]
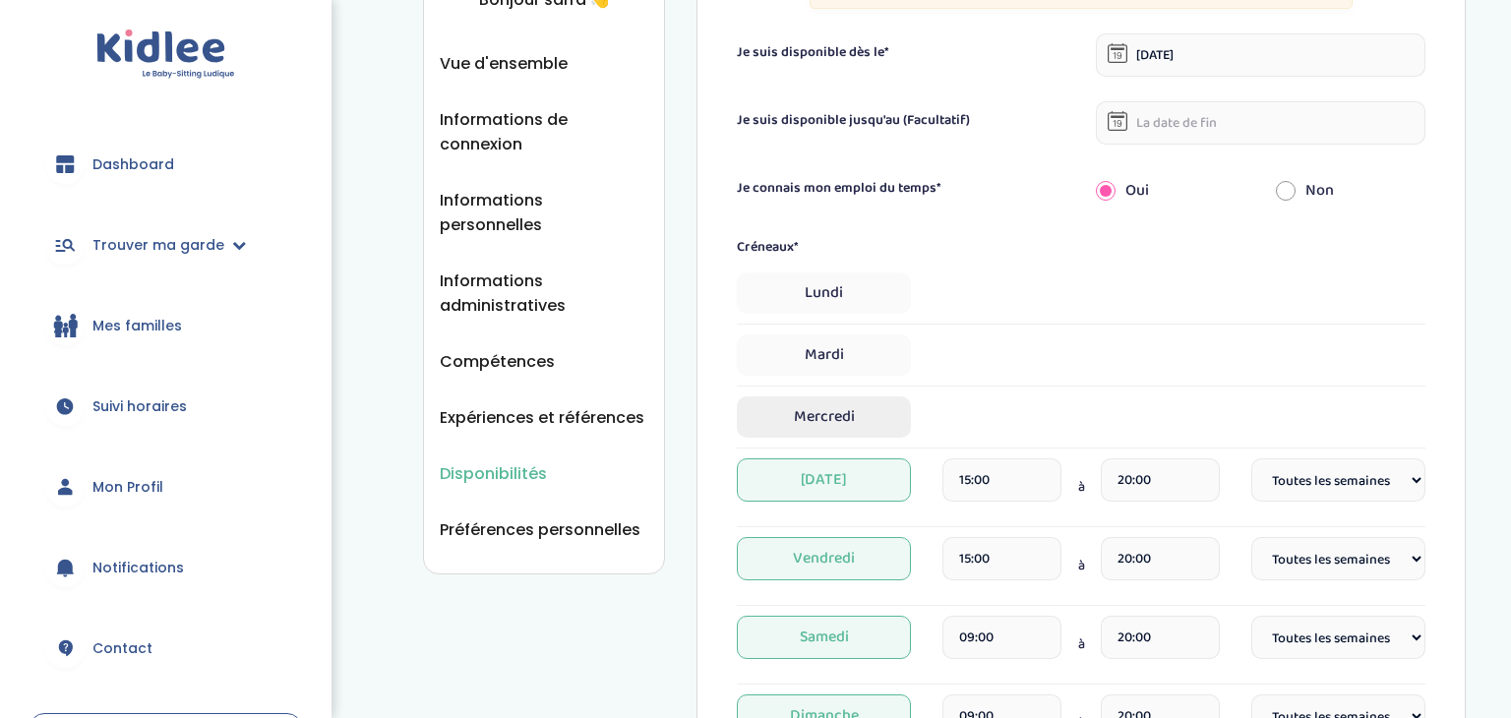
click at [801, 483] on span "Jeudi" at bounding box center [824, 480] width 174 height 43
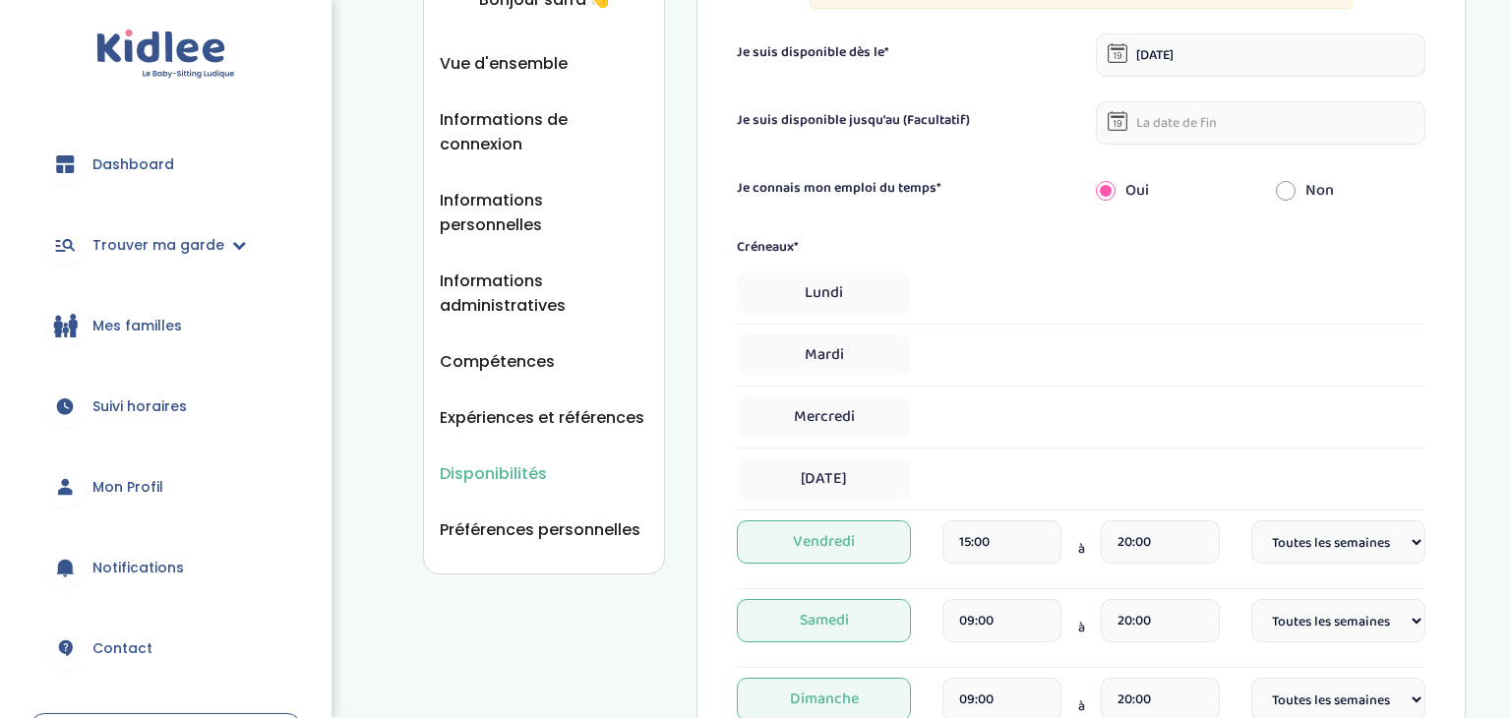
click at [798, 523] on span "Vendredi" at bounding box center [824, 542] width 174 height 43
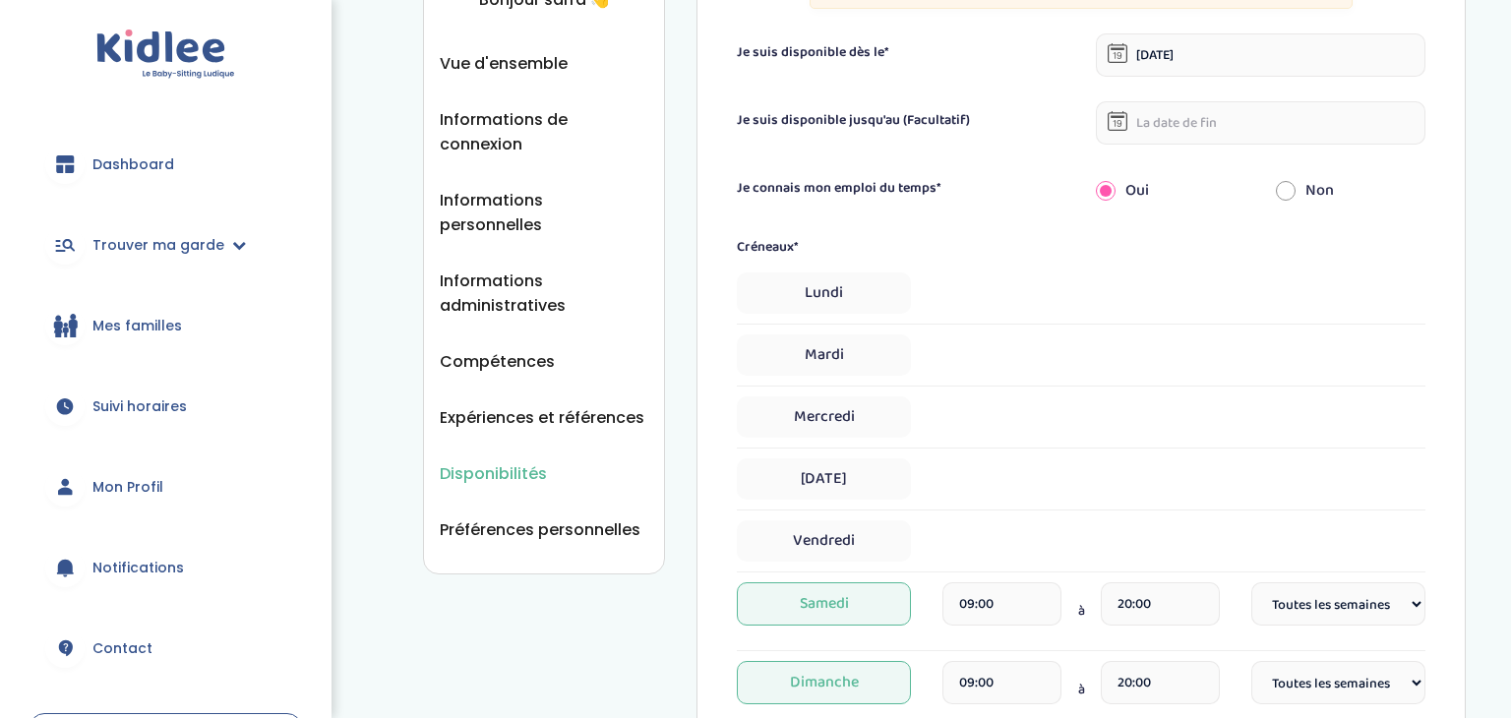
click at [798, 592] on span "Samedi" at bounding box center [824, 604] width 174 height 43
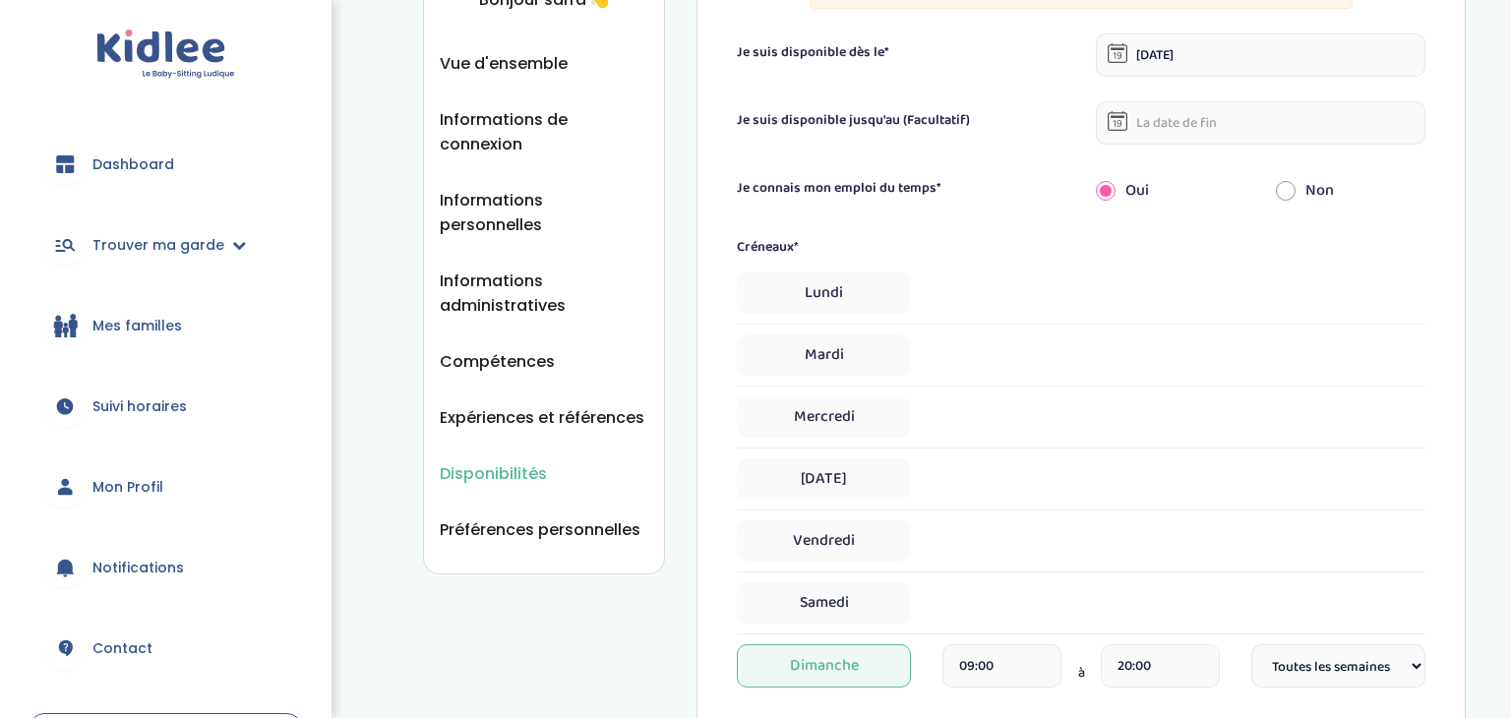
click at [805, 664] on span "Dimanche" at bounding box center [824, 666] width 174 height 43
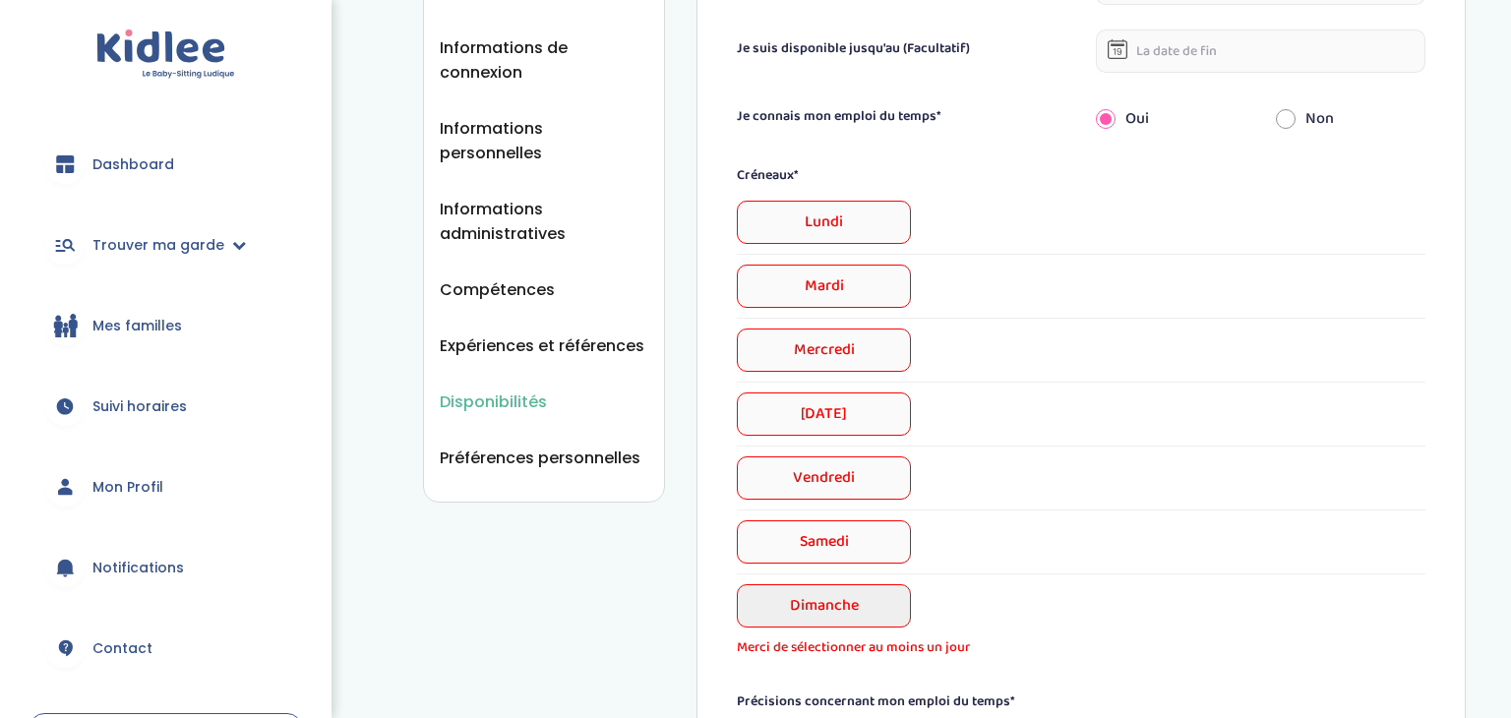
scroll to position [315, 0]
click at [832, 224] on span "Lundi" at bounding box center [824, 222] width 174 height 43
select select "1"
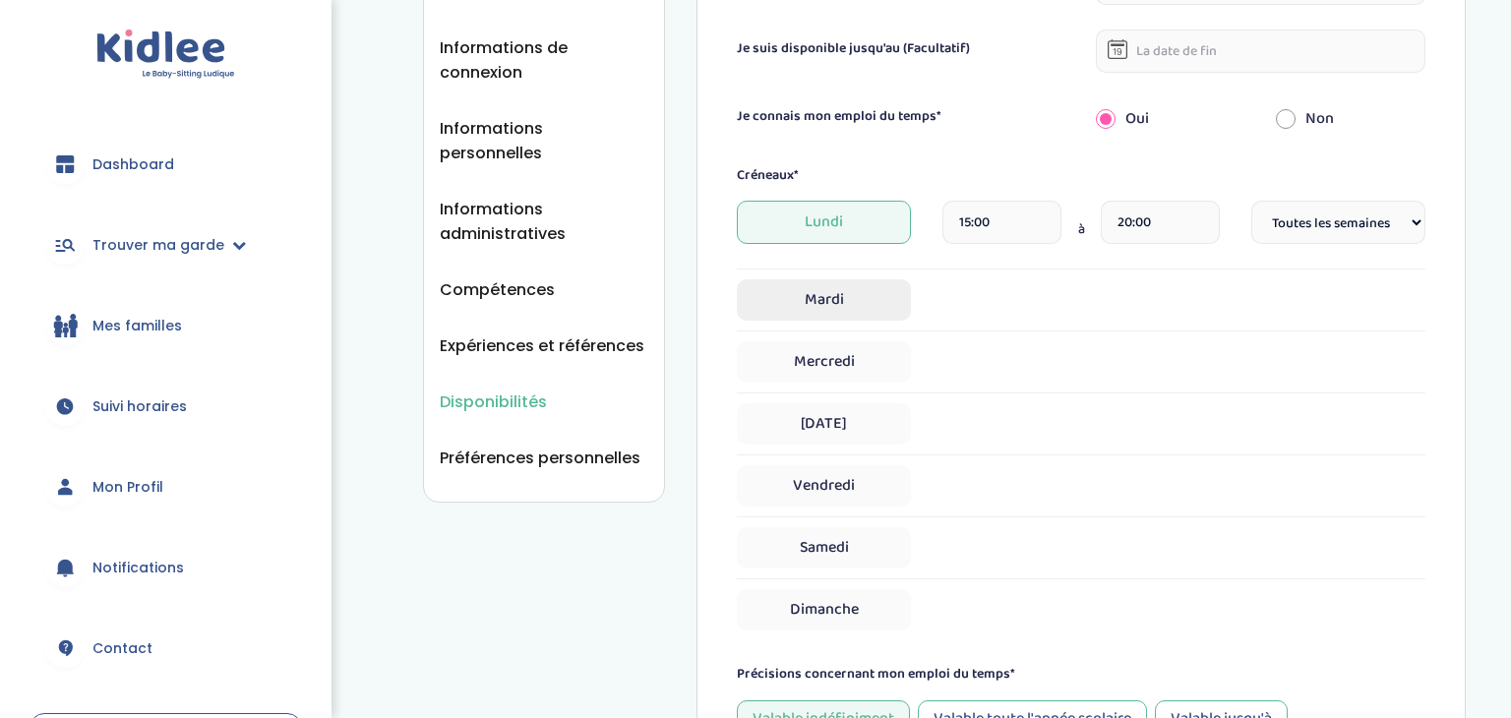
click at [812, 304] on span "Mardi" at bounding box center [824, 299] width 174 height 41
select select "1"
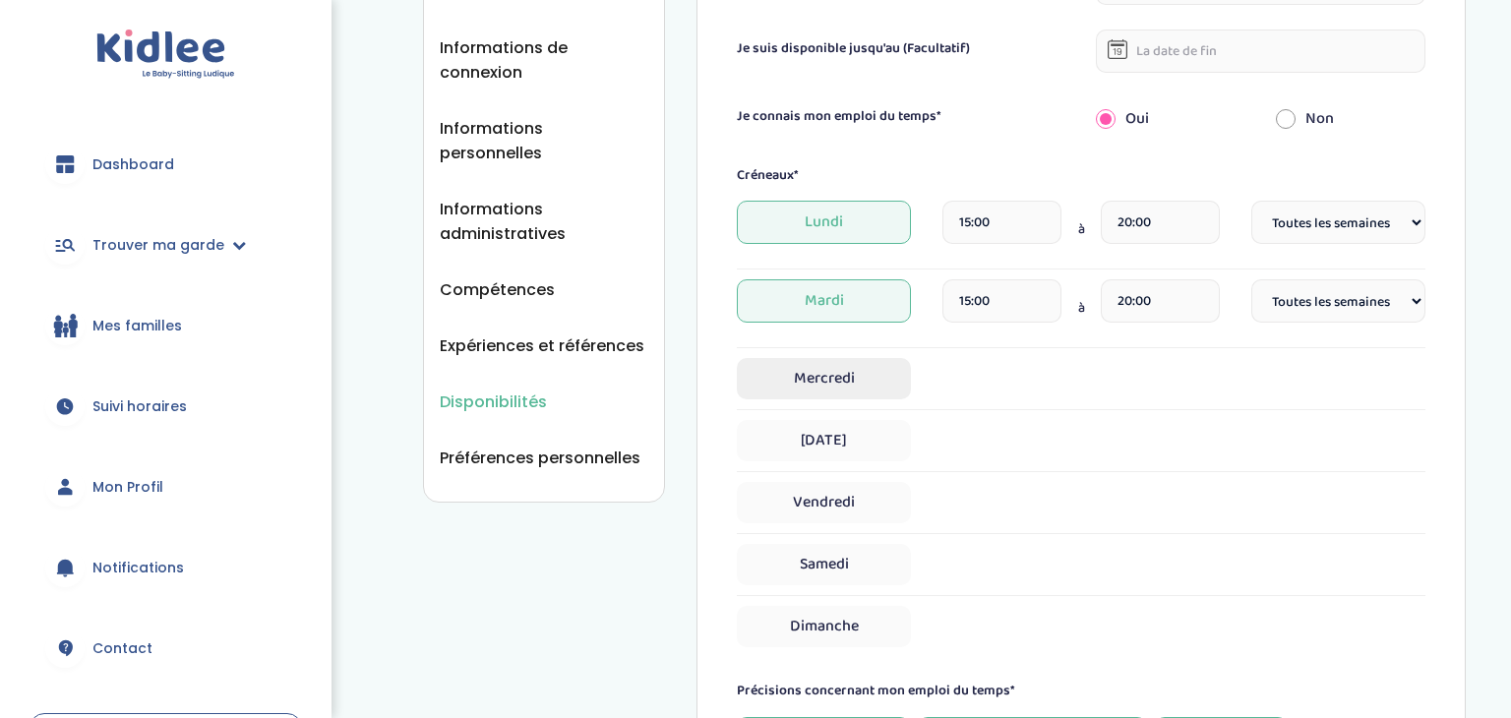
click at [810, 376] on span "Mercredi" at bounding box center [824, 378] width 174 height 41
select select "1"
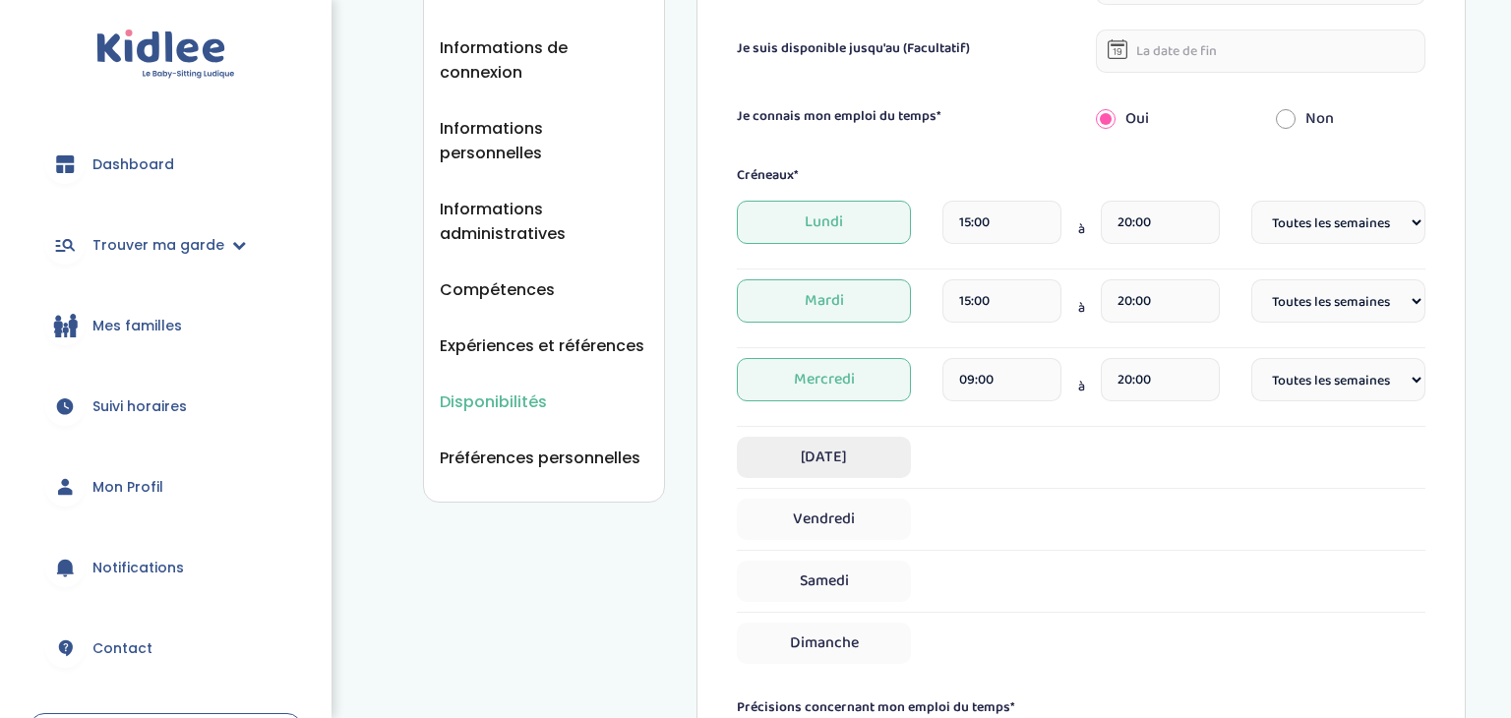
click at [813, 468] on span "Jeudi" at bounding box center [824, 457] width 174 height 41
select select "1"
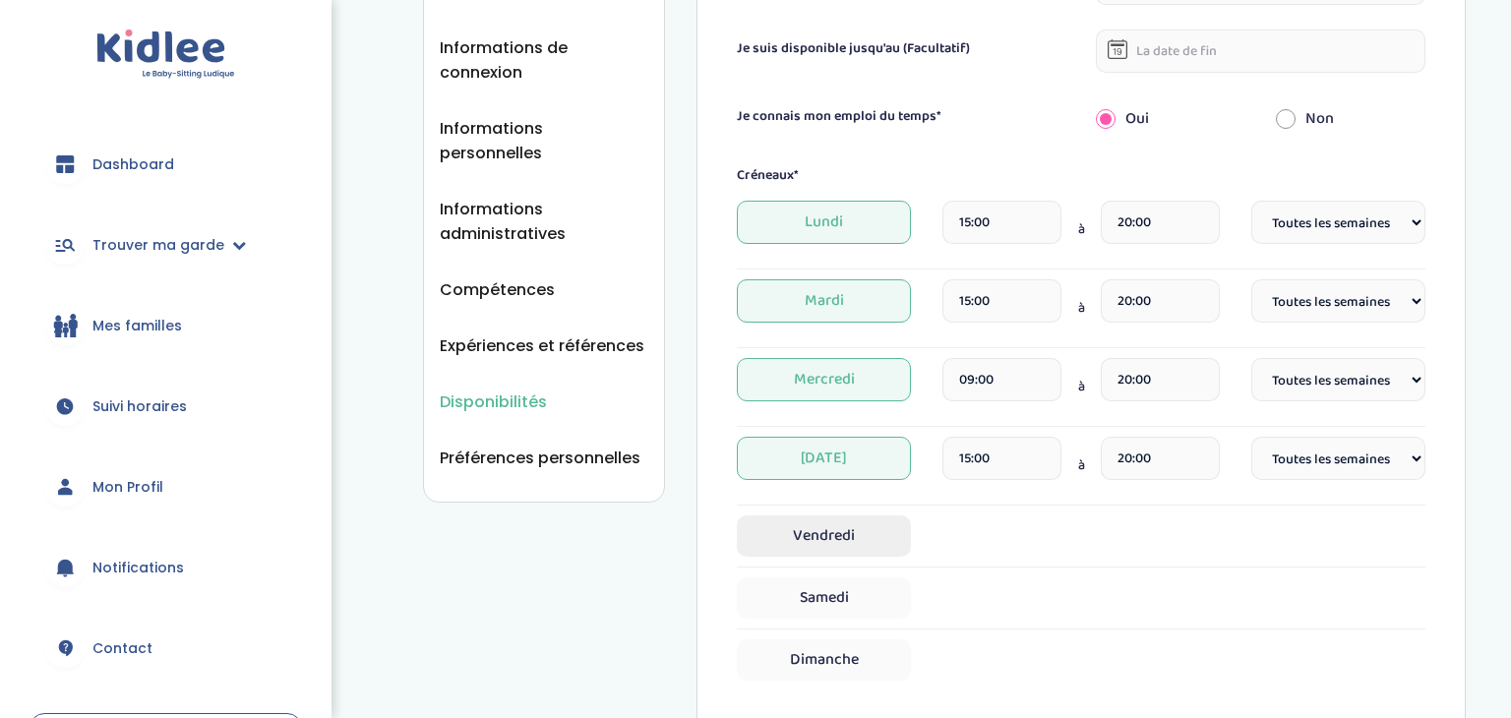
click at [822, 526] on span "Vendredi" at bounding box center [824, 536] width 174 height 41
select select "1"
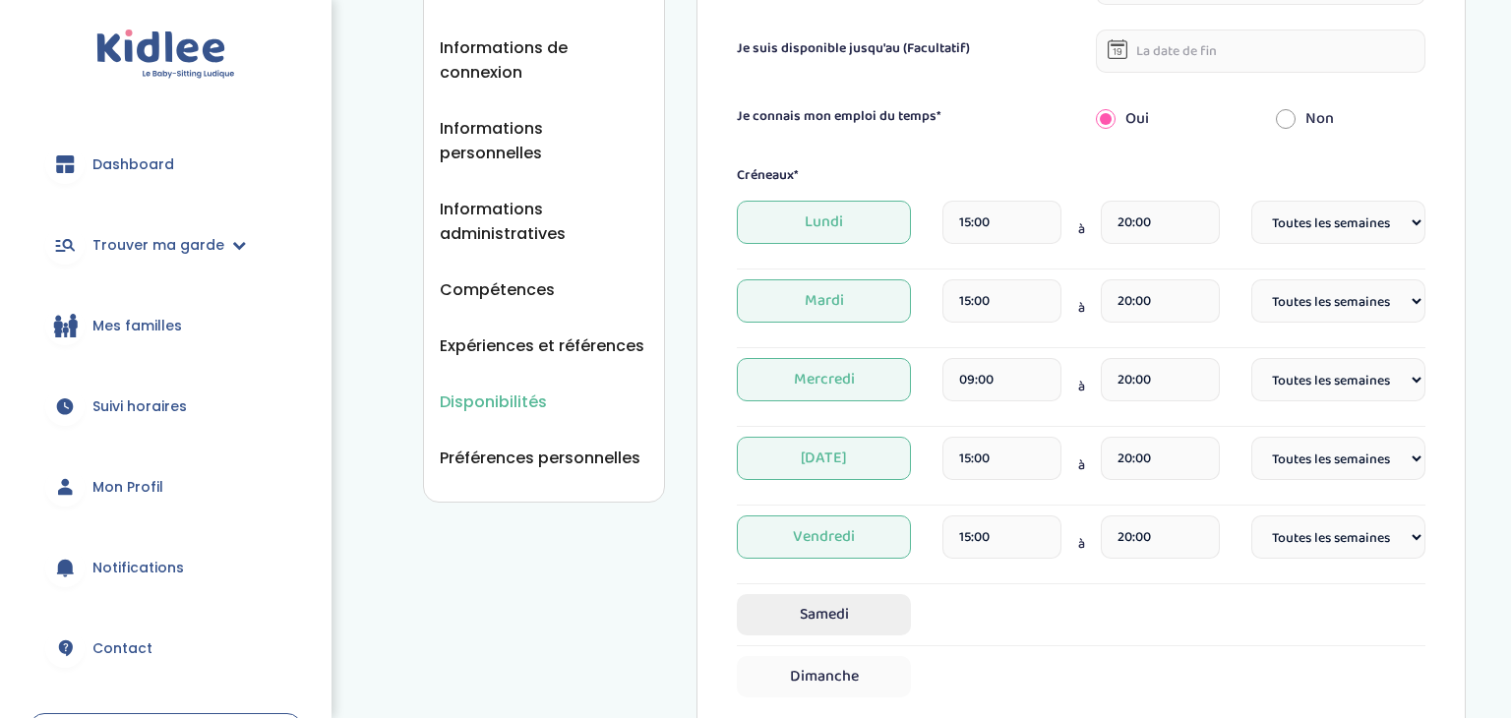
click at [813, 612] on span "Samedi" at bounding box center [824, 614] width 174 height 41
select select "1"
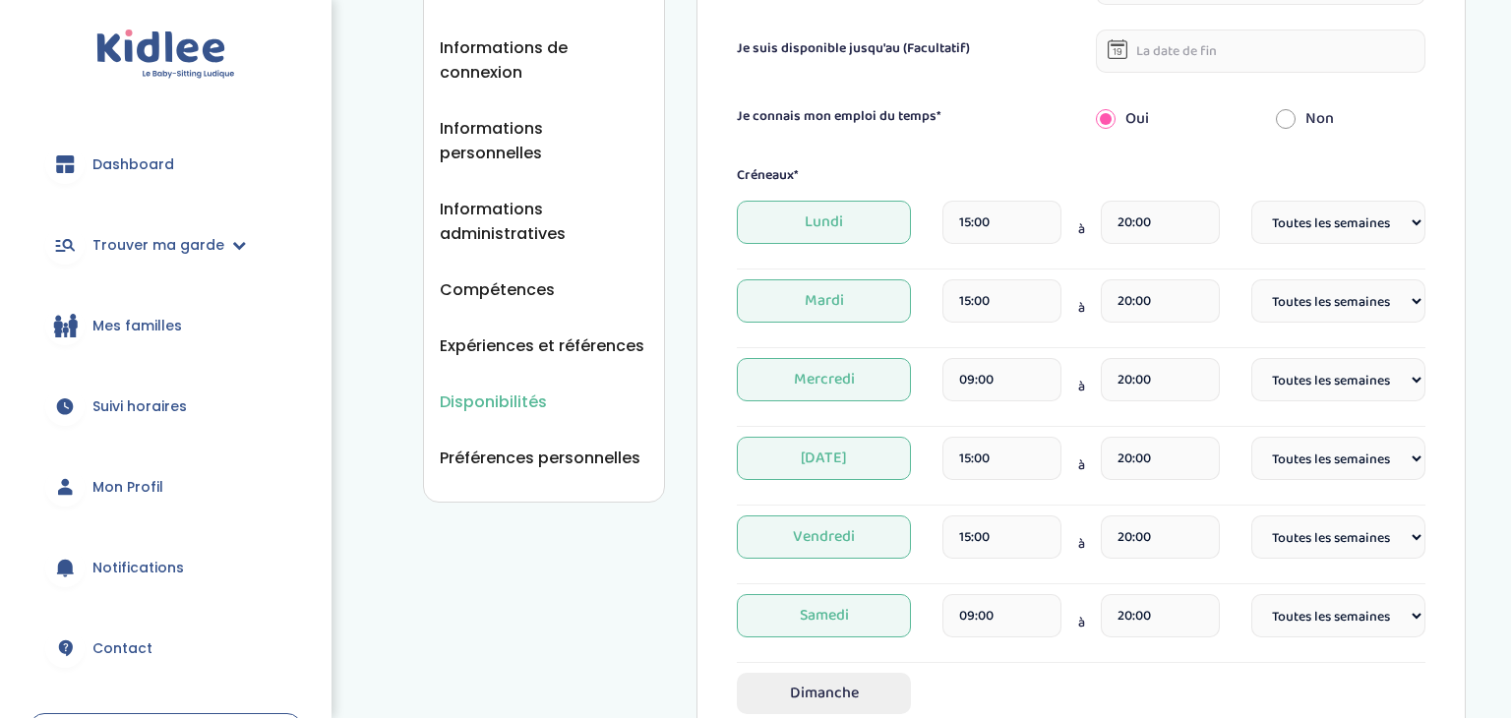
click at [811, 682] on span "Dimanche" at bounding box center [824, 693] width 174 height 41
select select "1"
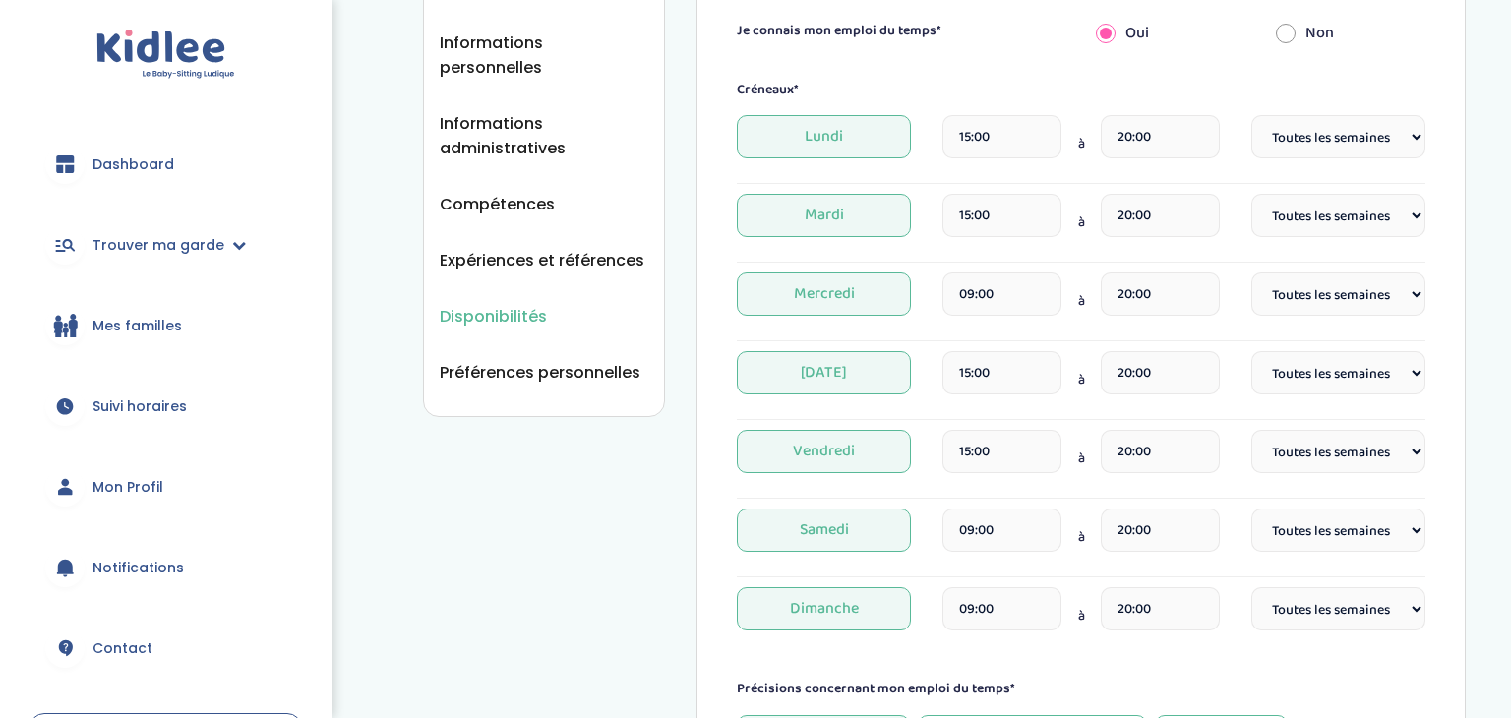
scroll to position [401, 0]
click at [1005, 144] on input "15:00" at bounding box center [1002, 135] width 119 height 43
click at [1184, 137] on input "20:00" at bounding box center [1160, 135] width 119 height 43
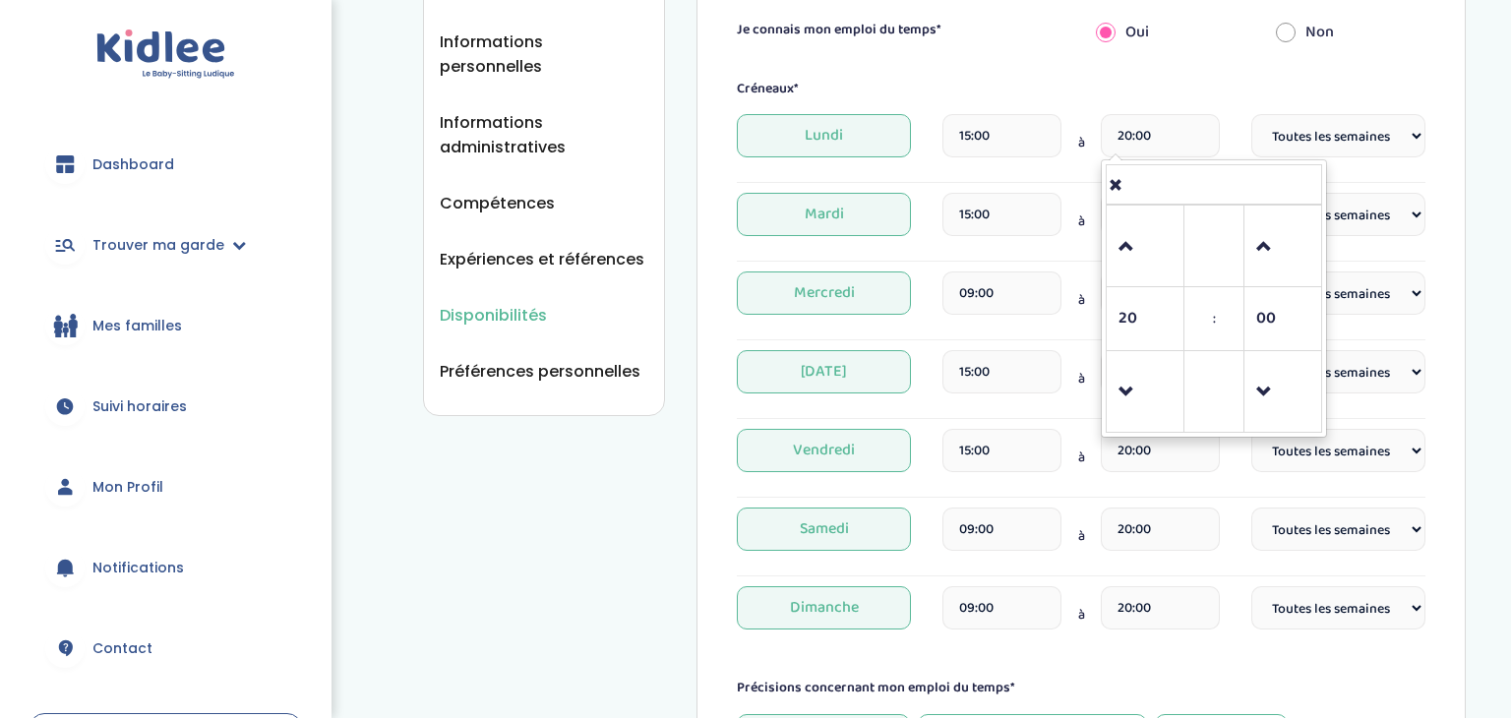
click at [993, 218] on input "15:00" at bounding box center [1002, 214] width 119 height 43
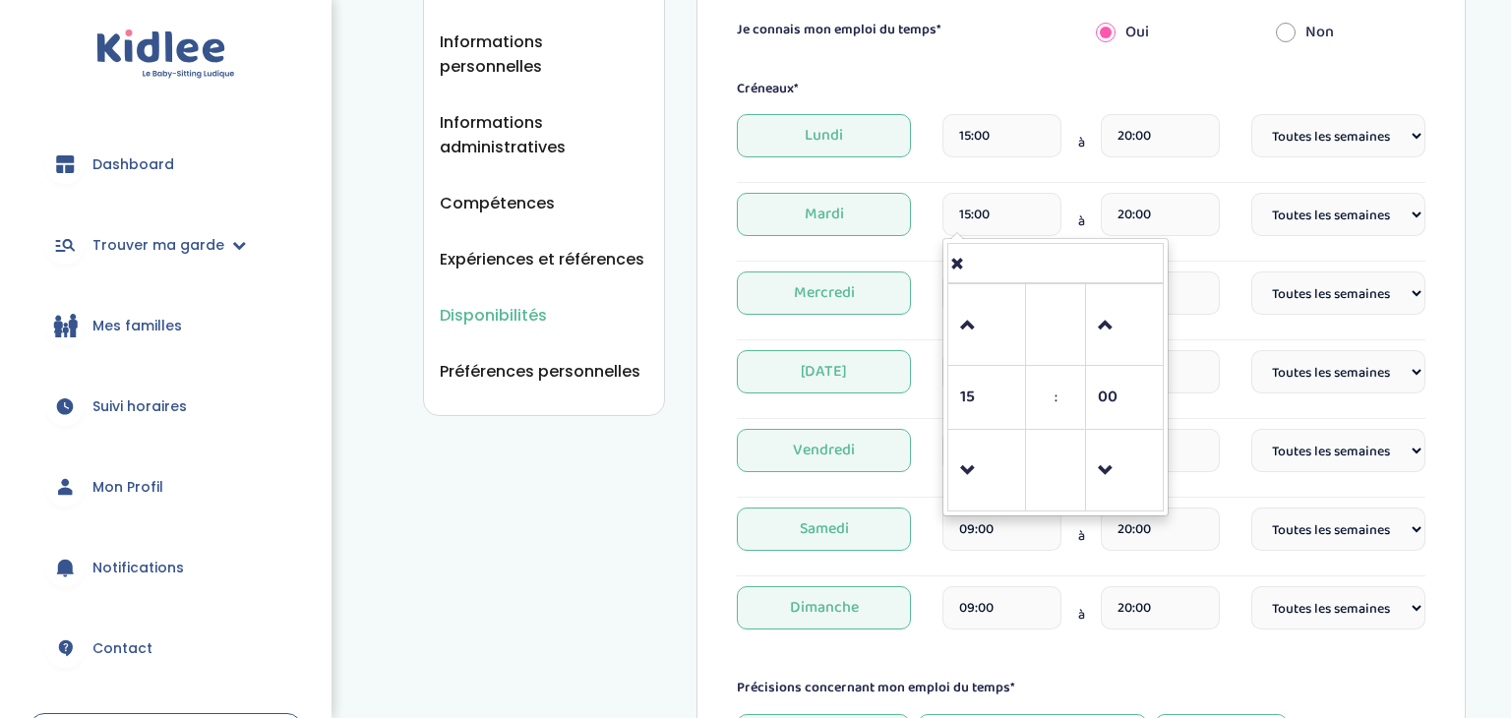
click at [1153, 217] on input "20:00" at bounding box center [1160, 214] width 119 height 43
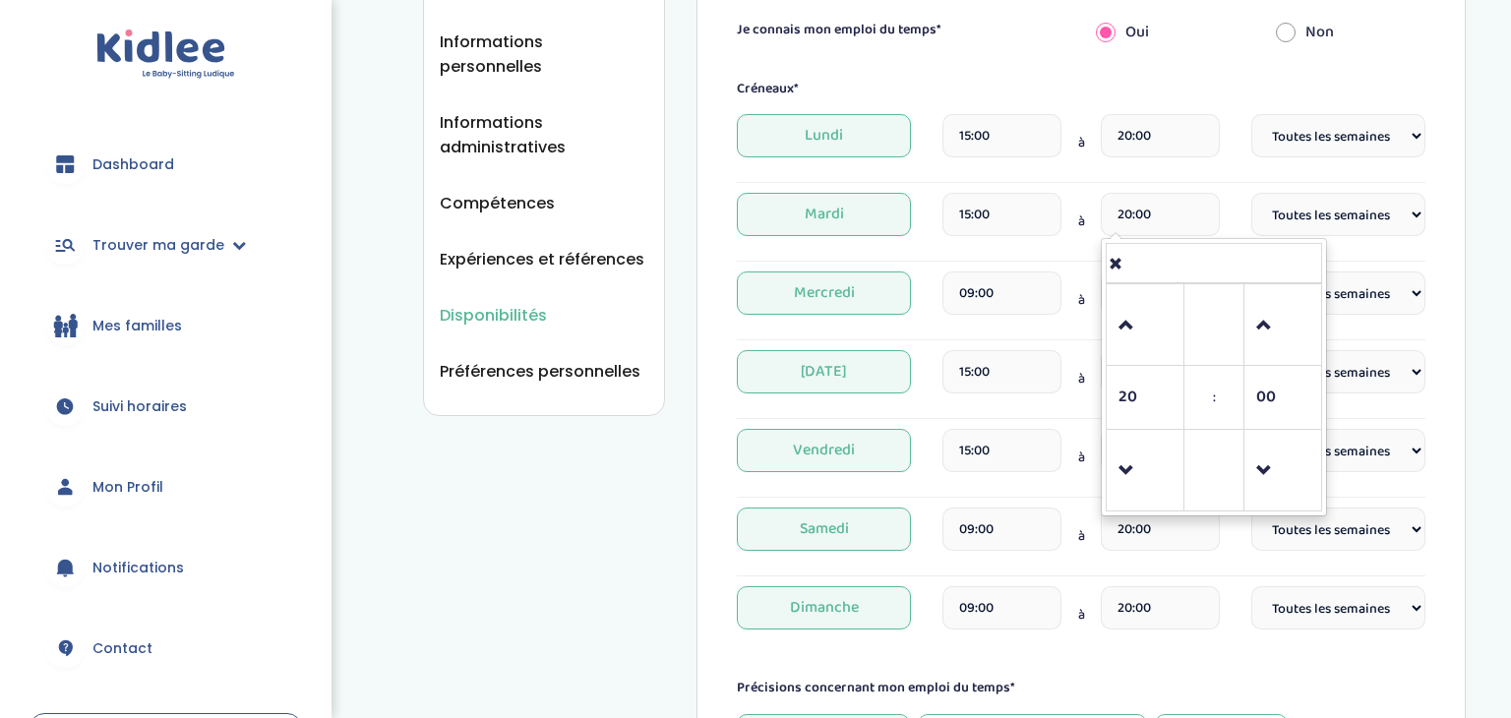
click at [974, 284] on input "09:00" at bounding box center [1002, 293] width 119 height 43
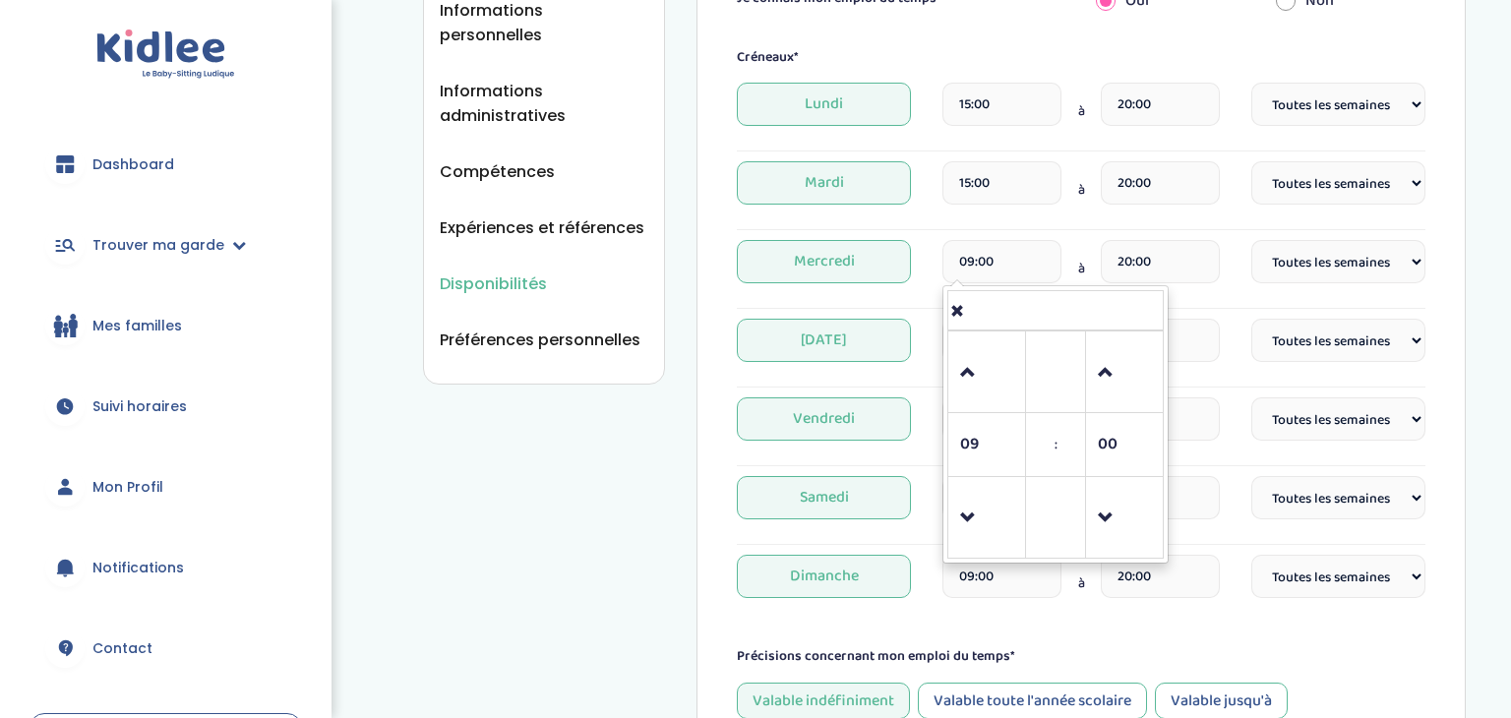
scroll to position [436, 0]
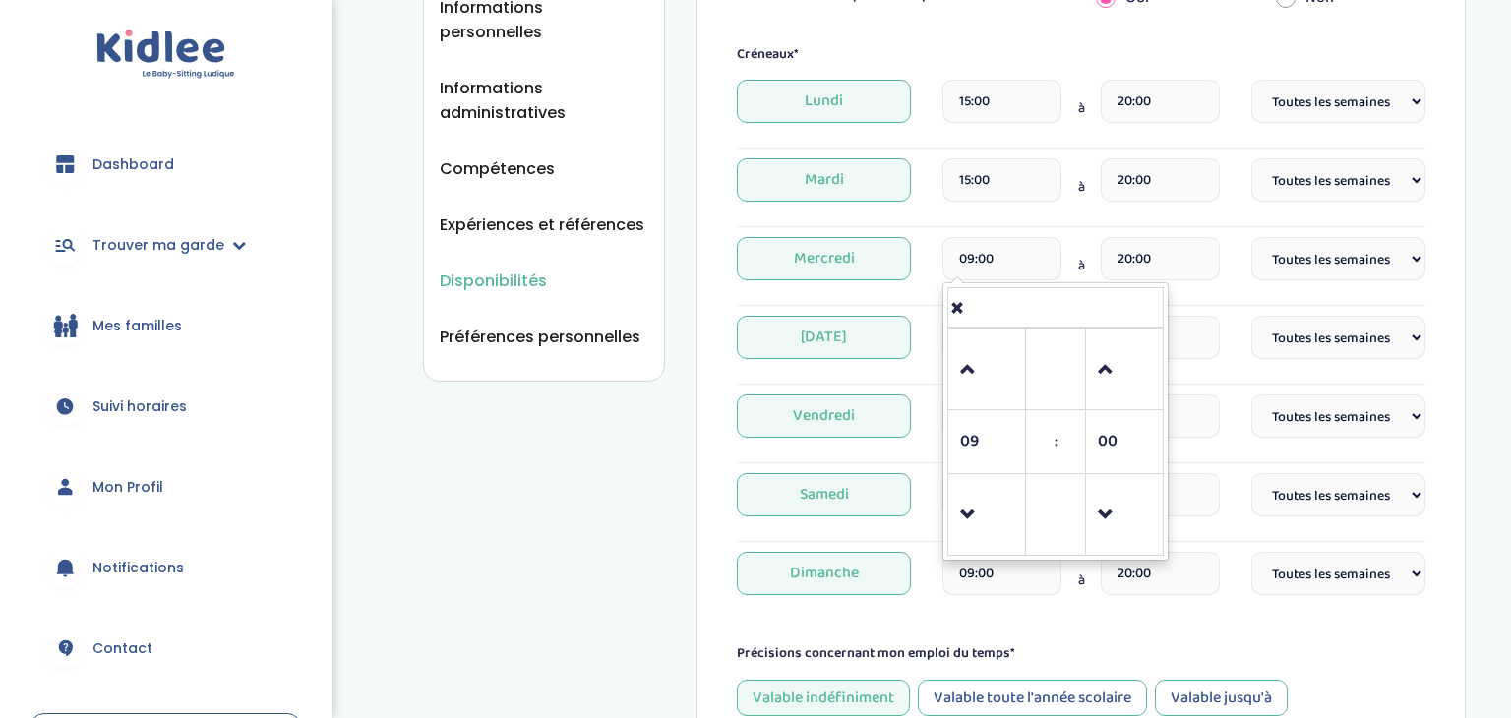
click at [1011, 209] on div "15:00" at bounding box center [1002, 187] width 119 height 58
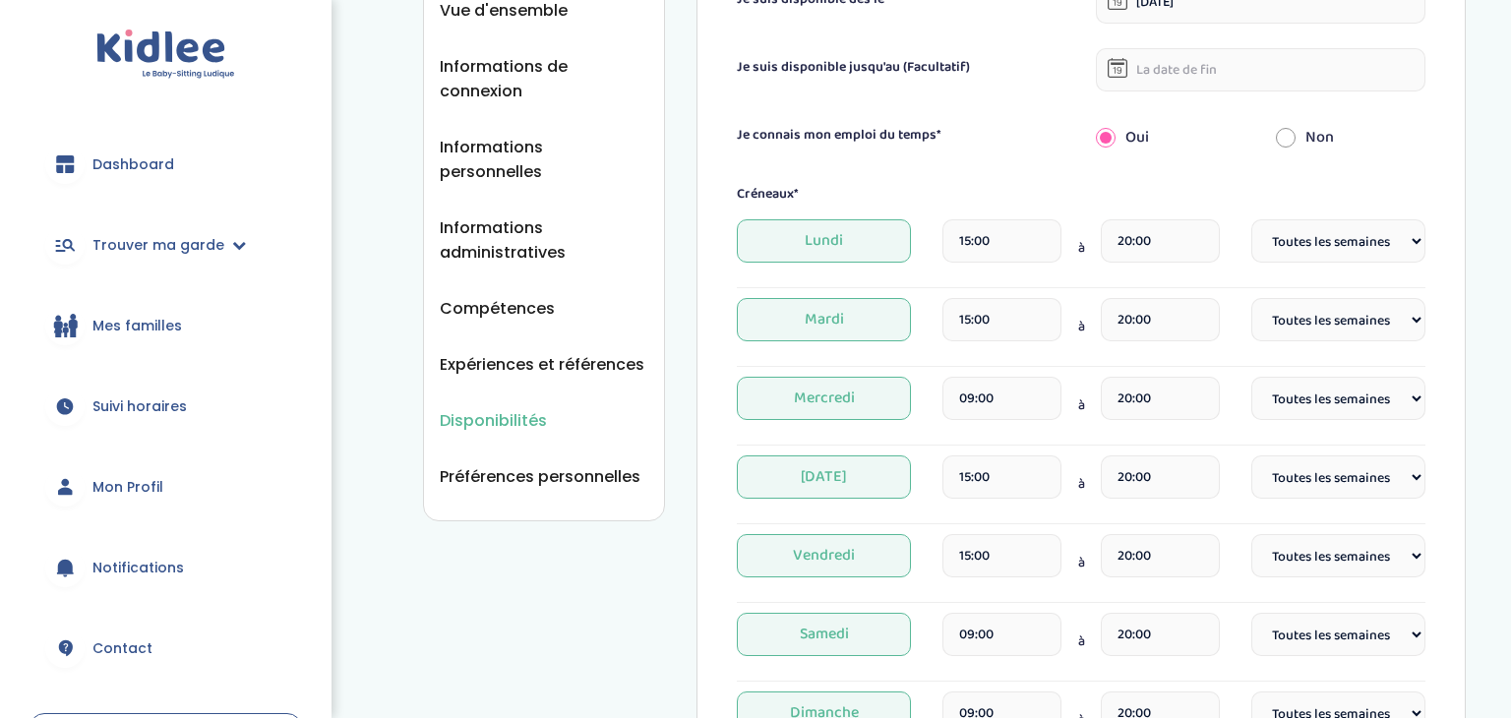
scroll to position [291, 0]
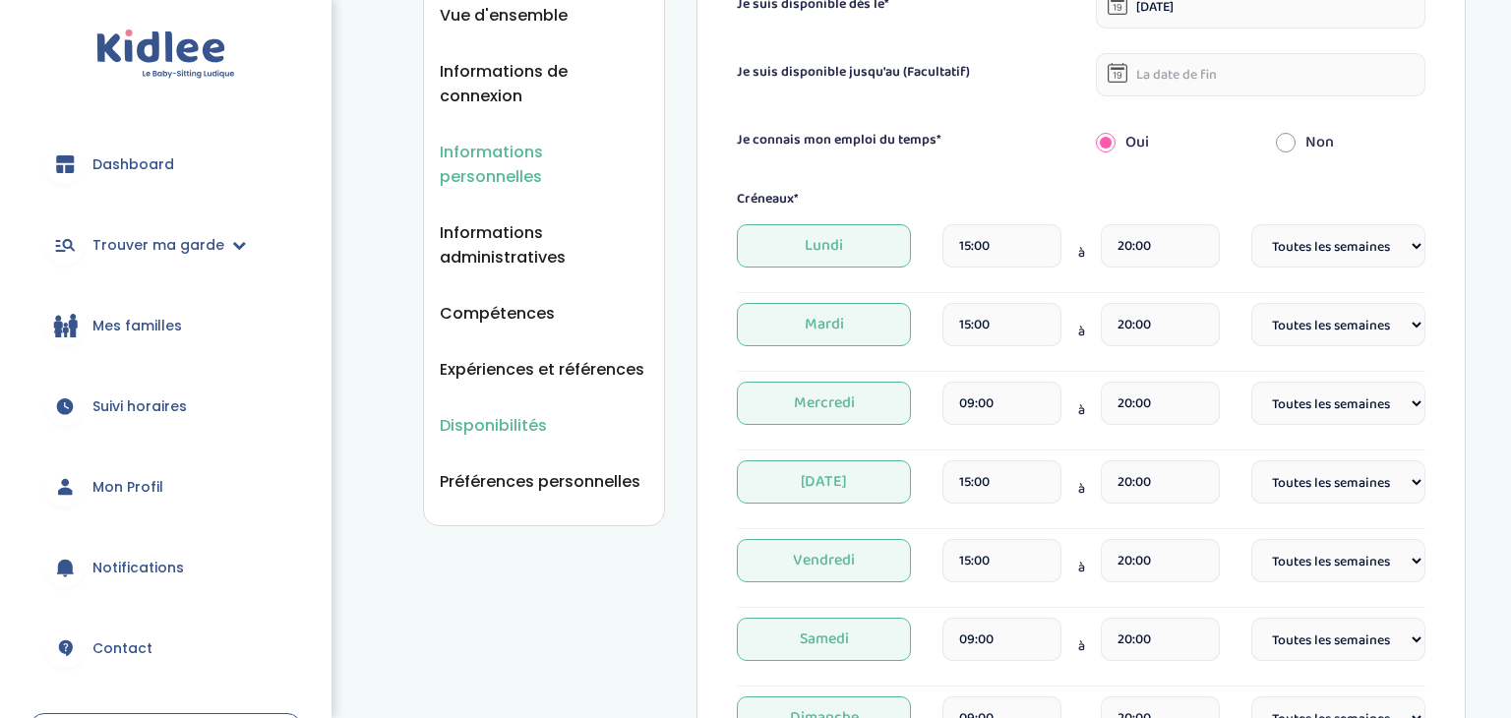
click at [495, 147] on span "Informations personnelles" at bounding box center [544, 164] width 209 height 49
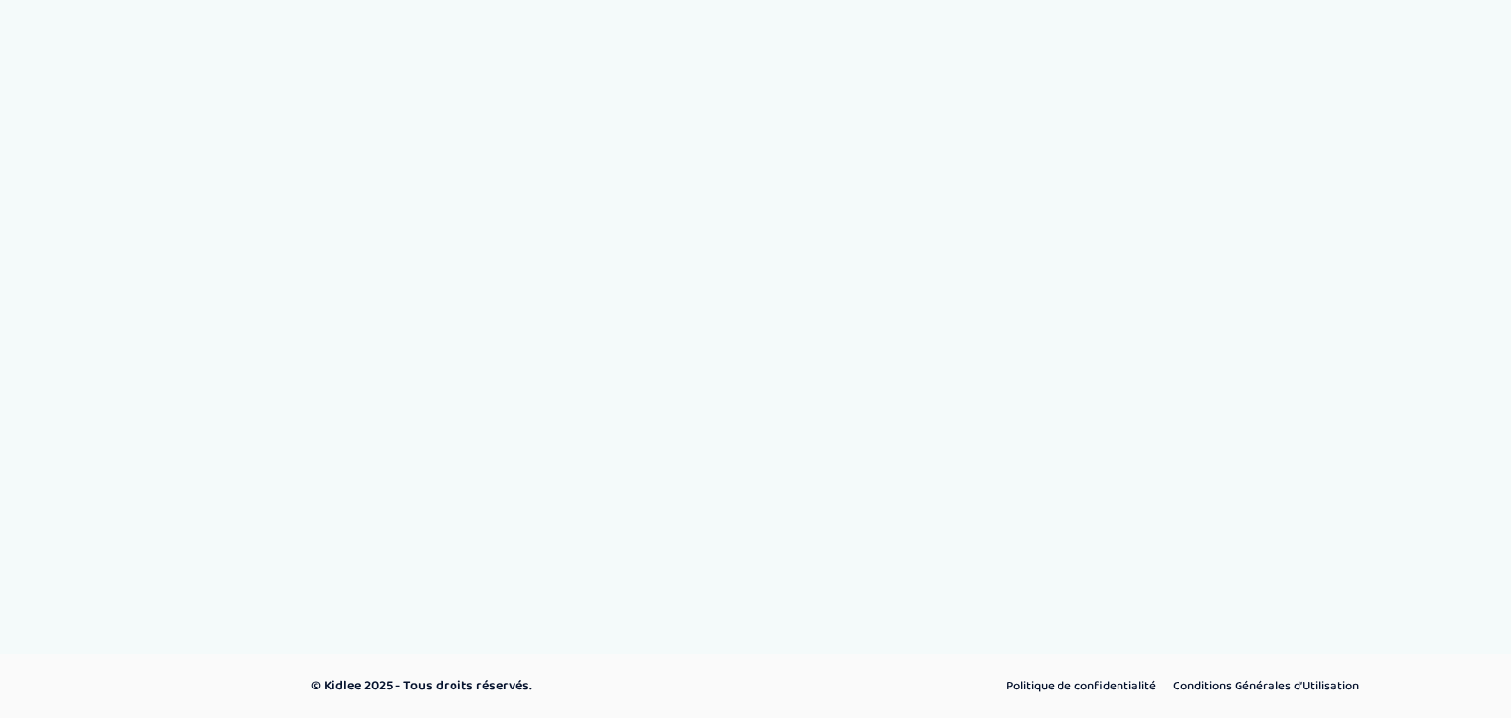
select select "1"
select select "6"
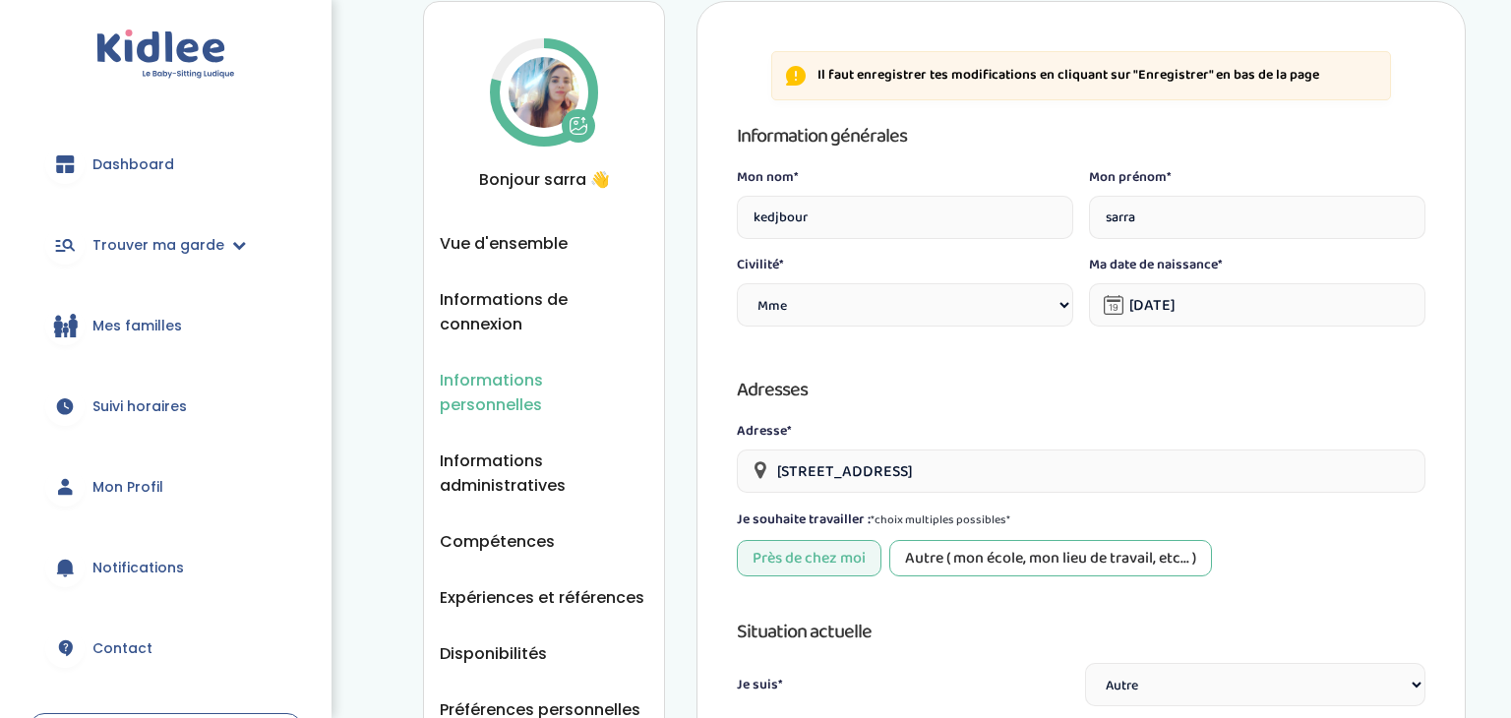
scroll to position [70, 0]
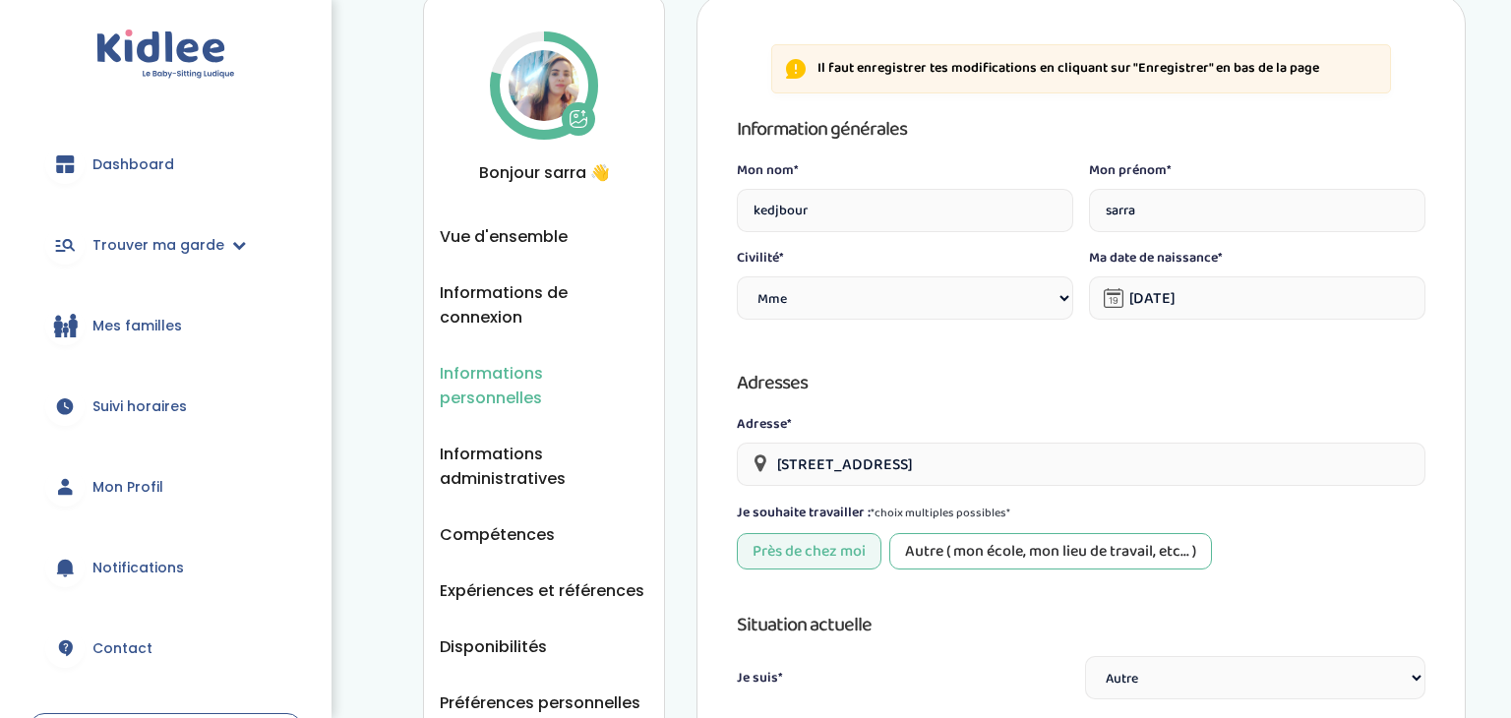
click at [108, 158] on span "Dashboard" at bounding box center [133, 164] width 82 height 21
